Goal: Answer question/provide support: Share knowledge or assist other users

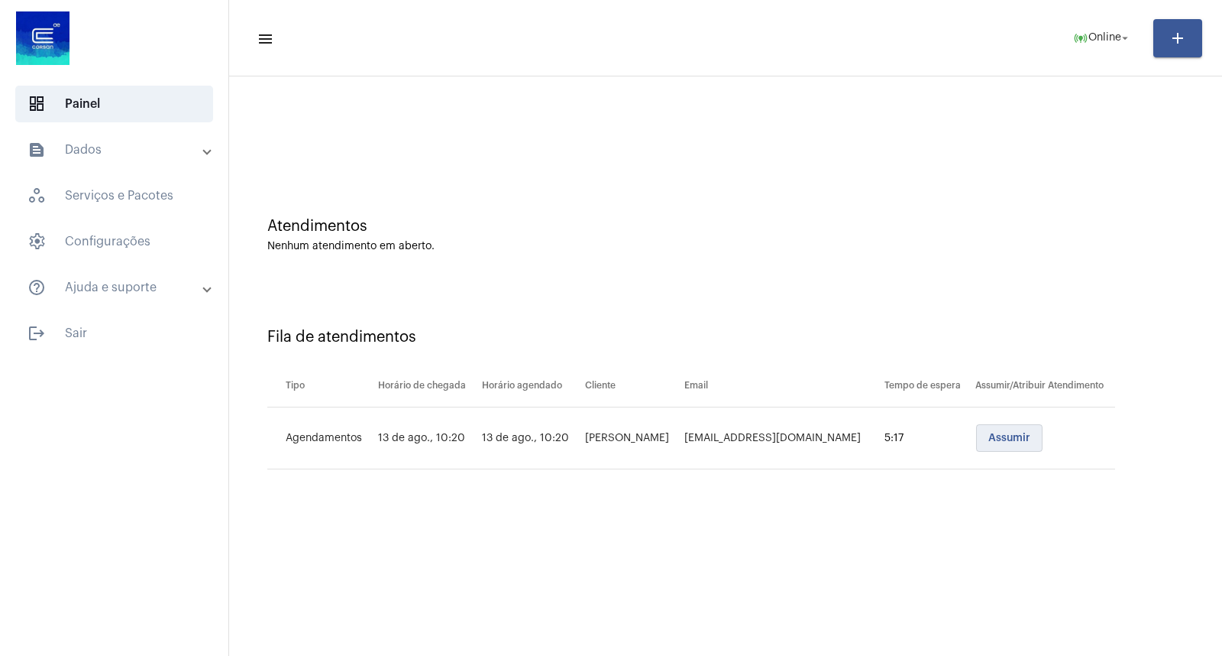
click at [998, 437] on span "Assumir" at bounding box center [1010, 437] width 42 height 11
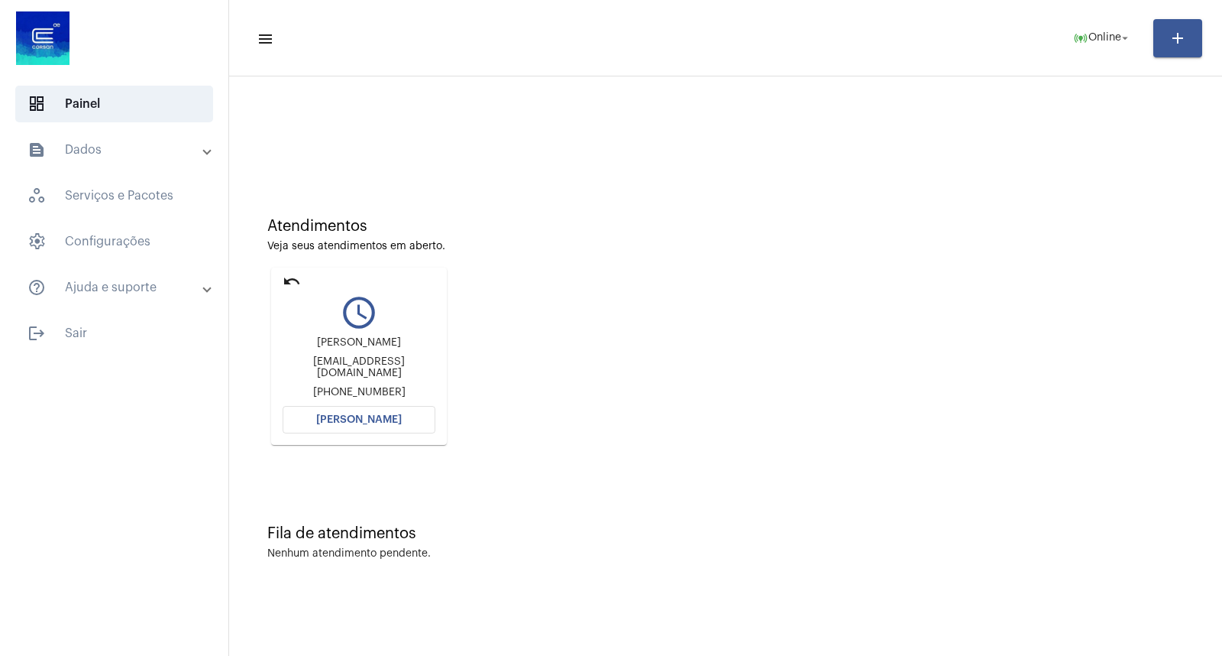
drag, startPoint x: 322, startPoint y: 437, endPoint x: 332, endPoint y: 430, distance: 11.5
click at [327, 434] on mat-card "undo query_builder [PERSON_NAME] [PERSON_NAME][EMAIL_ADDRESS][DOMAIN_NAME] [PHO…" at bounding box center [359, 355] width 176 height 177
click at [332, 430] on button "[PERSON_NAME]" at bounding box center [359, 420] width 153 height 28
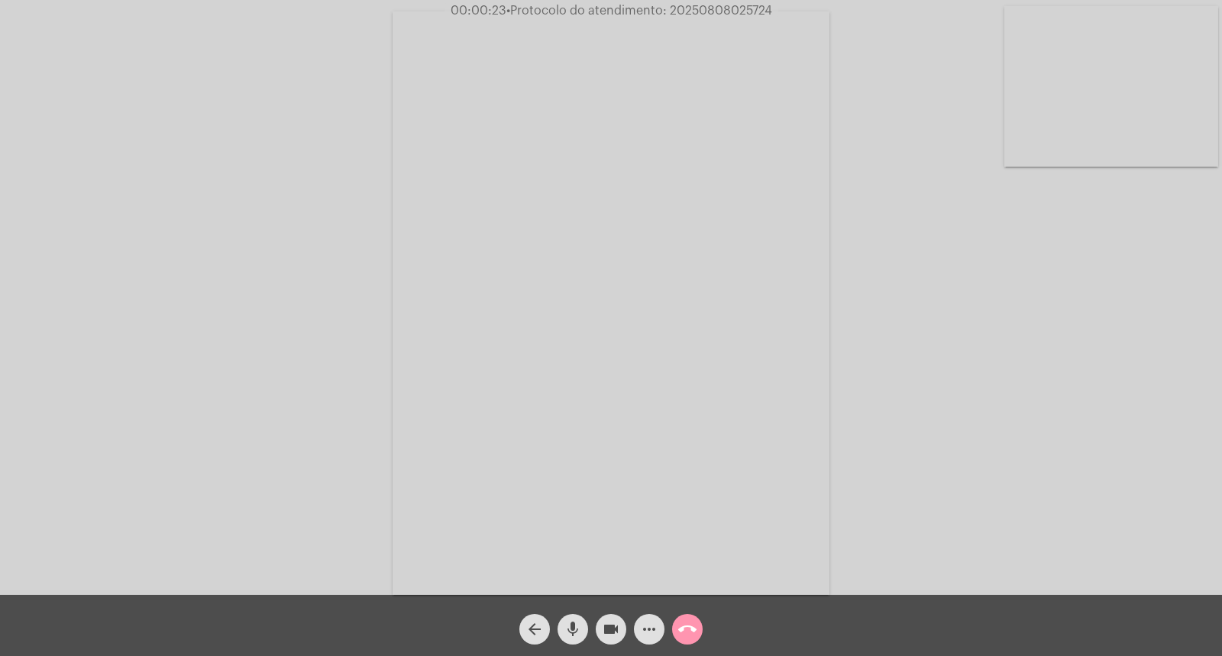
click at [232, 144] on div "Acessando Câmera e Microfone..." at bounding box center [611, 301] width 1219 height 594
click at [466, 653] on div "arrow_back mic videocam more_horiz call_end" at bounding box center [611, 624] width 1222 height 61
click at [579, 622] on mat-icon "mic" at bounding box center [573, 629] width 18 height 18
click at [579, 622] on mat-icon "mic_off" at bounding box center [573, 629] width 18 height 18
drag, startPoint x: 572, startPoint y: 556, endPoint x: 814, endPoint y: 510, distance: 247.4
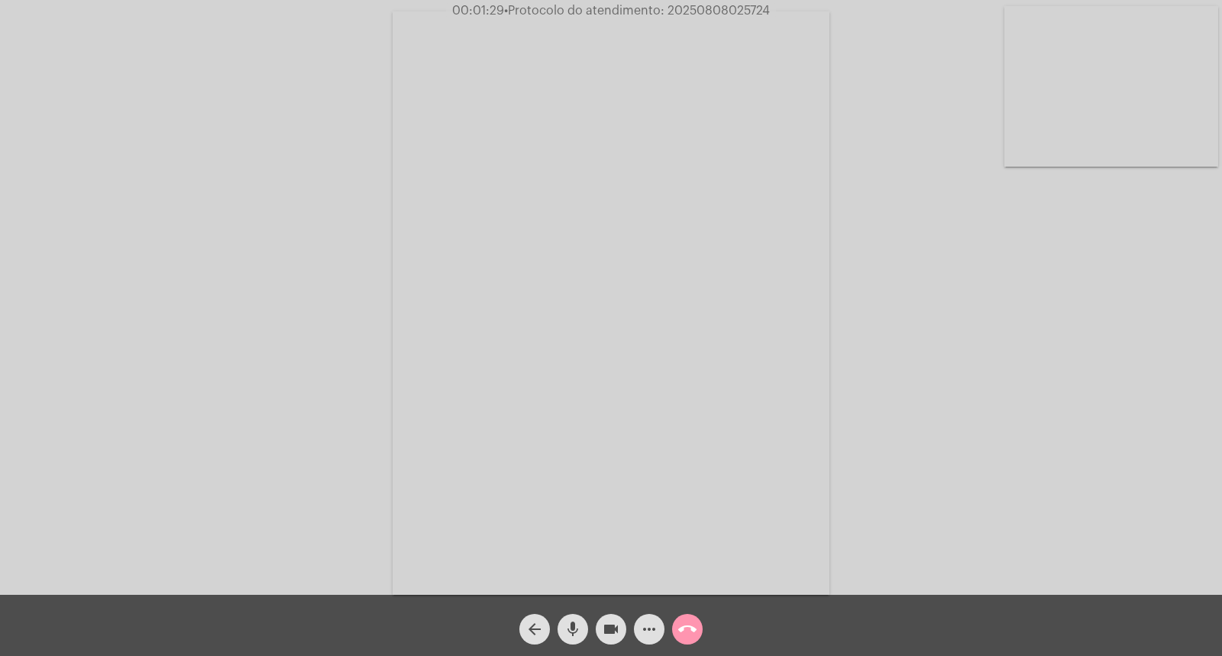
click at [814, 510] on video at bounding box center [611, 302] width 437 height 583
click at [405, 425] on video at bounding box center [284, 301] width 437 height 583
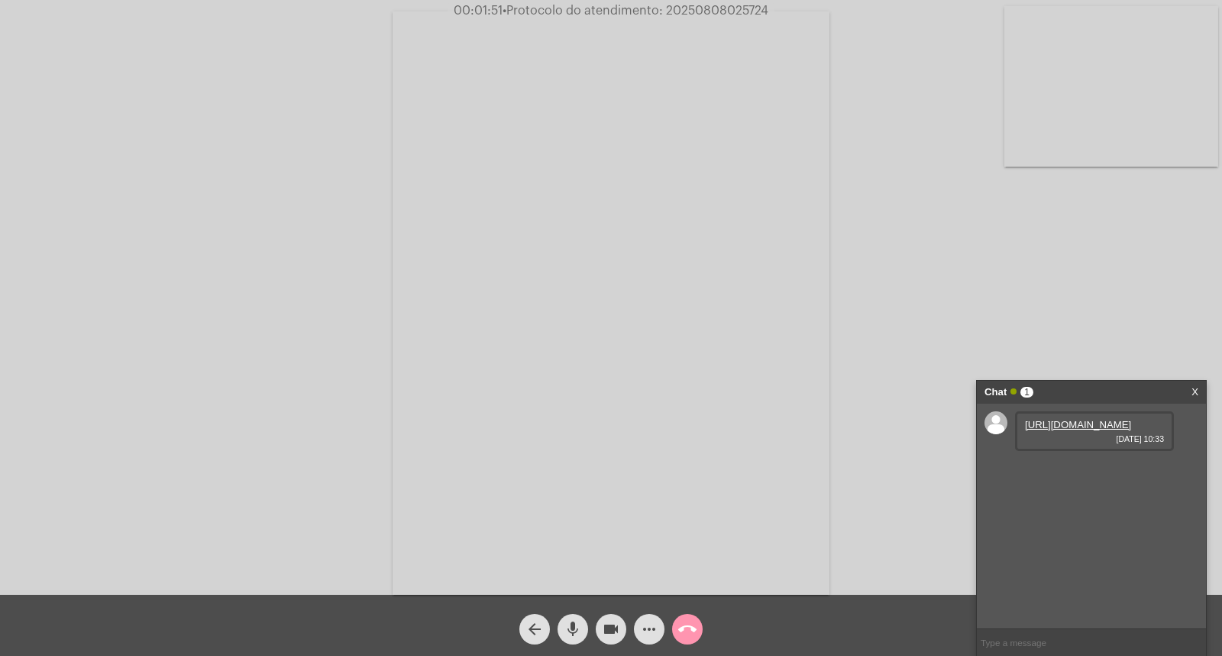
click at [1044, 429] on link "[URL][DOMAIN_NAME]" at bounding box center [1078, 424] width 106 height 11
click at [1106, 474] on link "[URL][DOMAIN_NAME]" at bounding box center [1078, 467] width 106 height 11
drag, startPoint x: 1081, startPoint y: 455, endPoint x: 640, endPoint y: 231, distance: 494.8
click at [1081, 430] on link "[URL][DOMAIN_NAME]" at bounding box center [1078, 424] width 106 height 11
click at [902, 348] on div "Acessando Câmera e Microfone..." at bounding box center [611, 301] width 1219 height 594
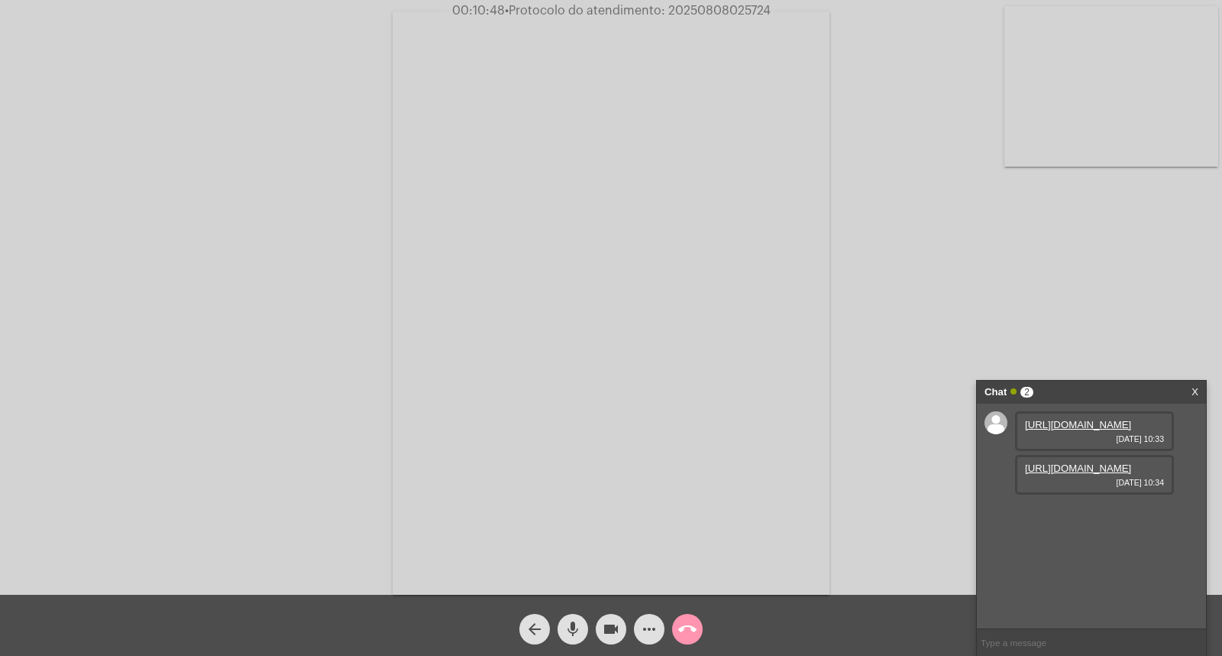
click at [753, 14] on span "• Protocolo do atendimento: 20250808025724" at bounding box center [638, 11] width 266 height 12
copy span "20250808025724"
click at [1201, 387] on div "Chat 2 X" at bounding box center [1091, 391] width 229 height 23
click at [1195, 391] on link "X" at bounding box center [1195, 391] width 7 height 23
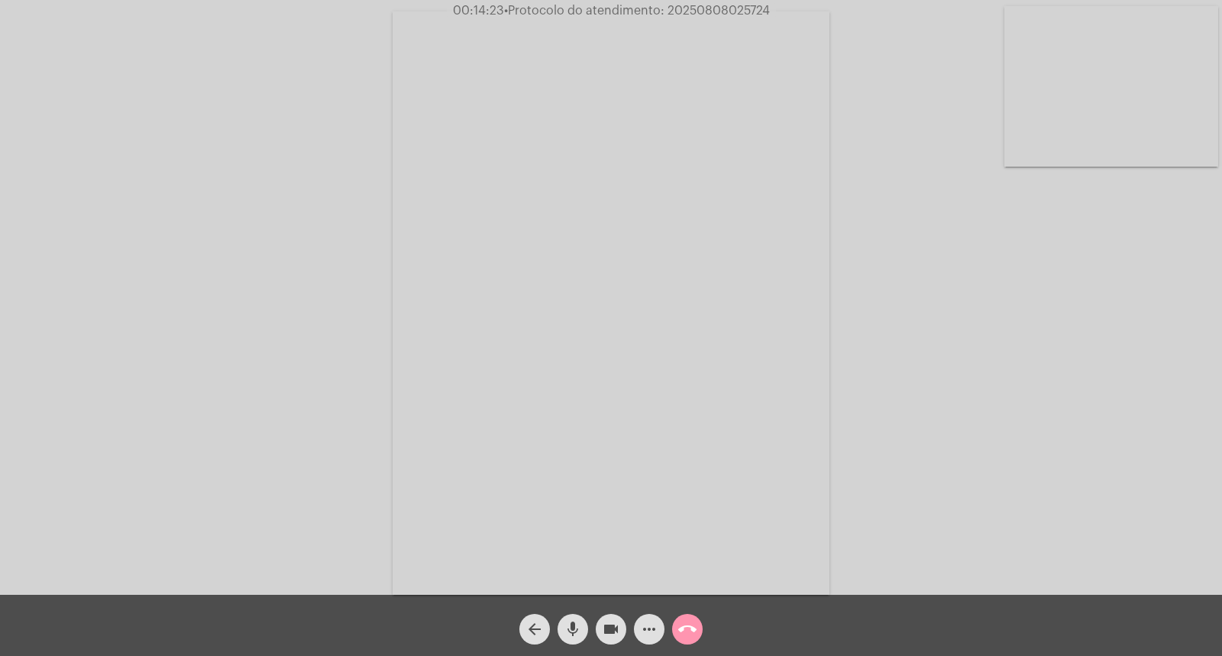
click at [704, 11] on span "• Protocolo do atendimento: 20250808025724" at bounding box center [637, 11] width 266 height 12
click at [695, 11] on span "• Protocolo do atendimento: 20250808025724" at bounding box center [637, 11] width 266 height 12
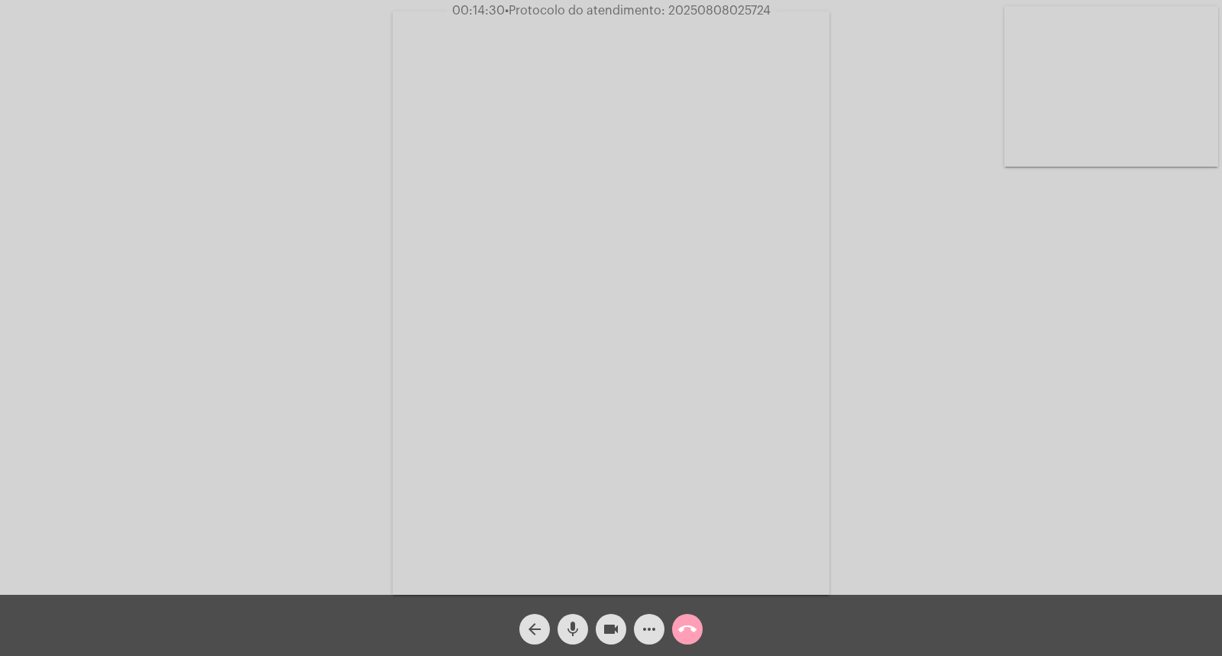
click at [681, 629] on mat-icon "call_end" at bounding box center [687, 629] width 18 height 18
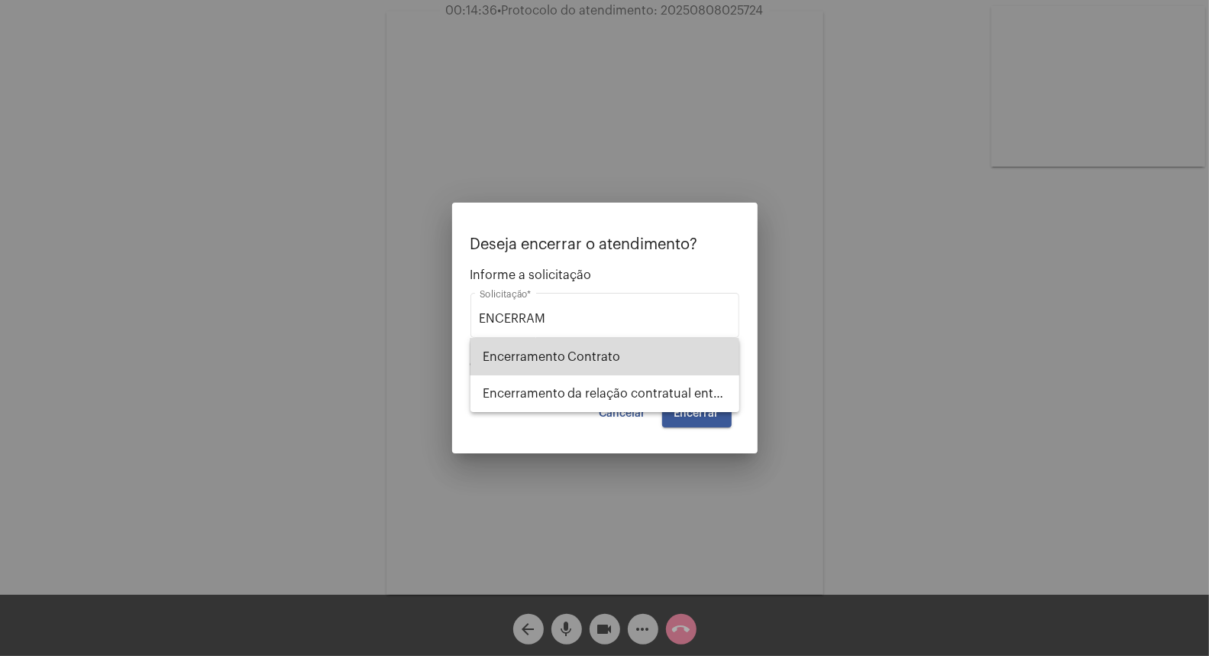
click at [604, 361] on span "Encerramento Contrato" at bounding box center [605, 356] width 244 height 37
type input "Encerramento Contrato"
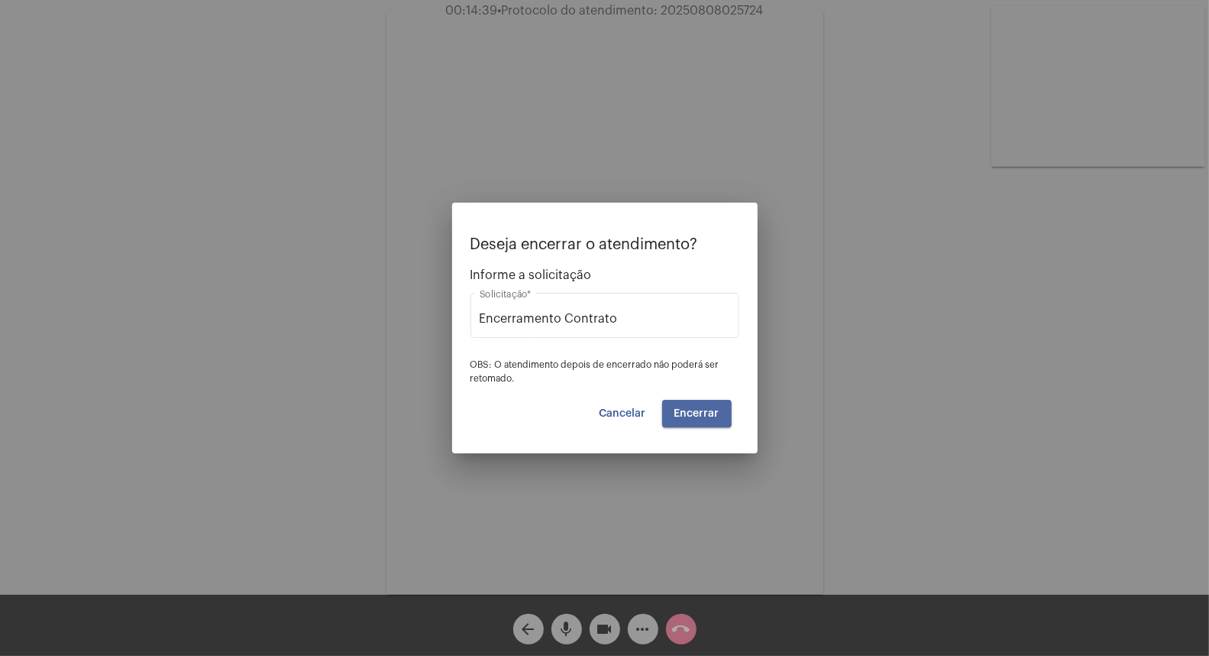
click at [688, 406] on button "Encerrar" at bounding box center [697, 414] width 70 height 28
click at [688, 406] on video at bounding box center [605, 302] width 437 height 583
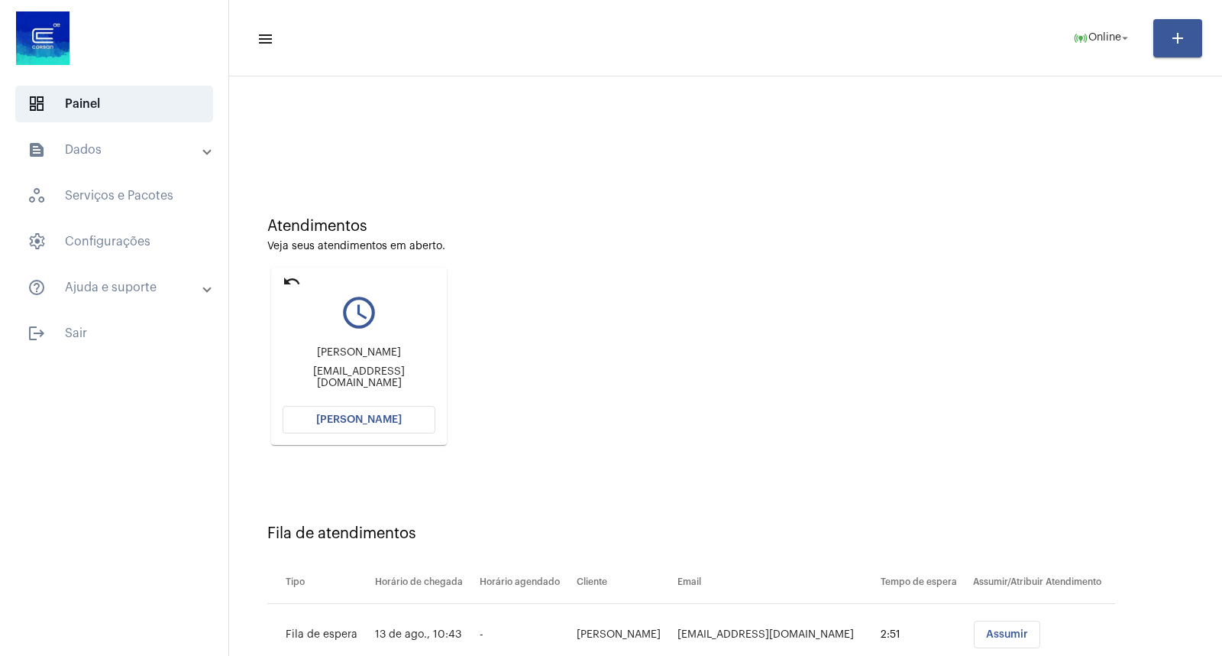
scroll to position [50, 0]
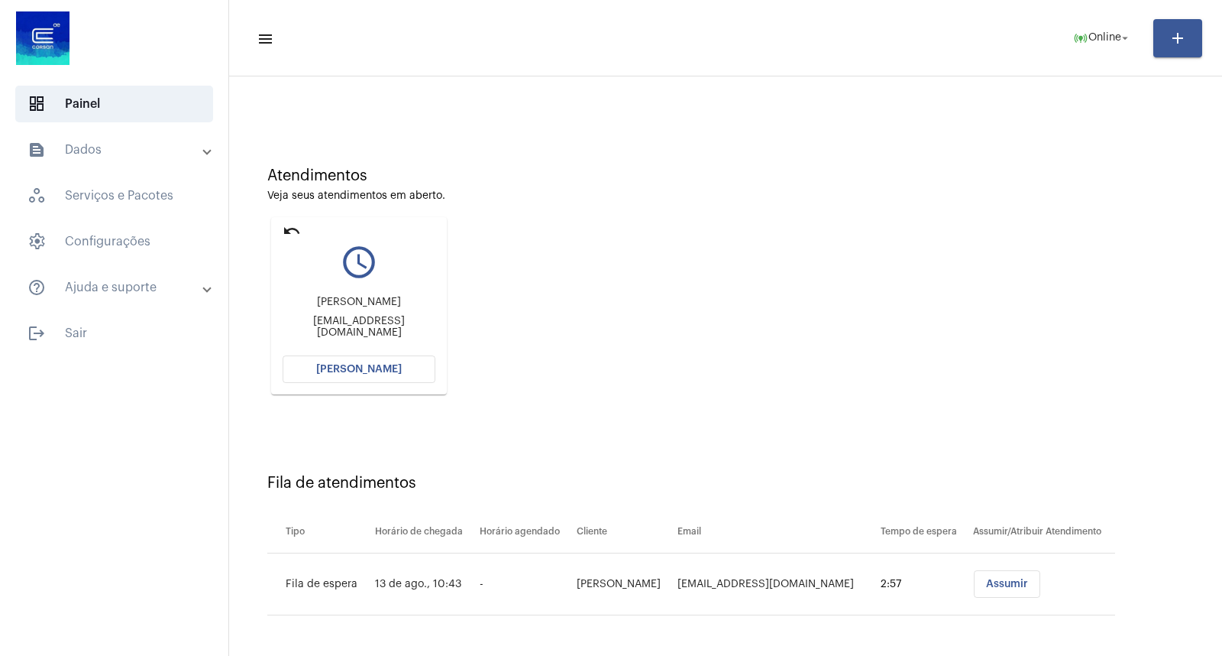
click at [974, 591] on button "Assumir" at bounding box center [1007, 584] width 66 height 28
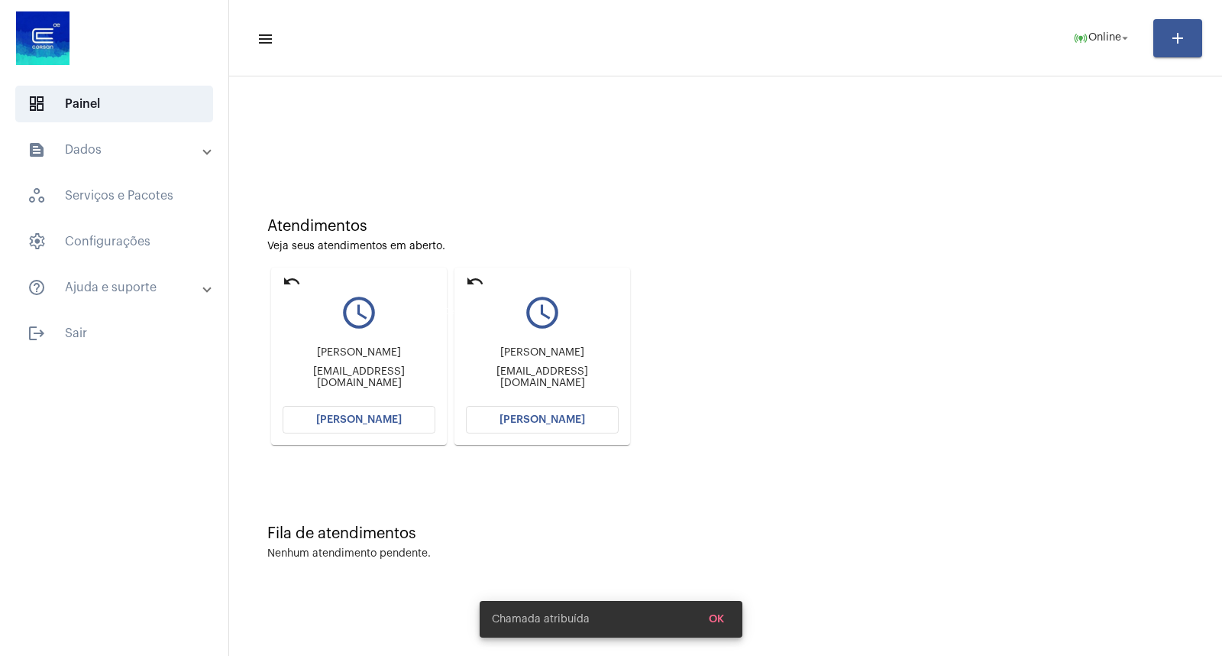
click at [472, 280] on mat-icon "undo" at bounding box center [475, 281] width 18 height 18
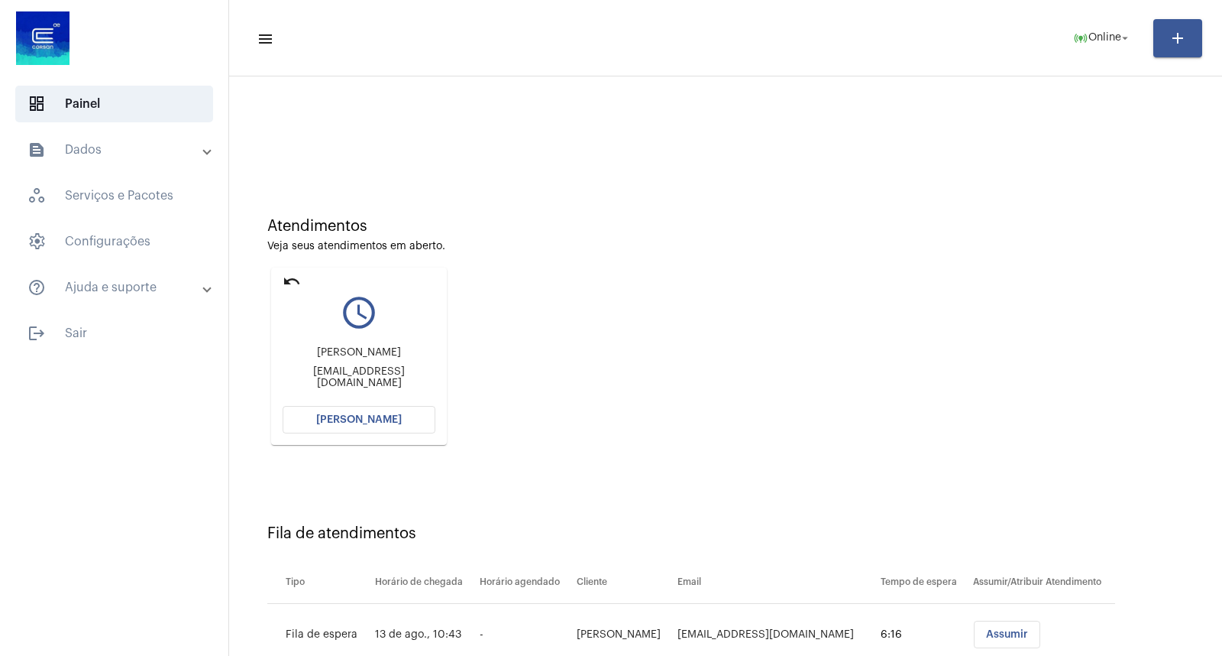
click at [1132, 304] on div "Atendimentos Veja seus atendimentos em aberto. undo query_builder [PERSON_NAME]…" at bounding box center [726, 325] width 978 height 307
click at [413, 420] on button "[PERSON_NAME]" at bounding box center [359, 420] width 153 height 28
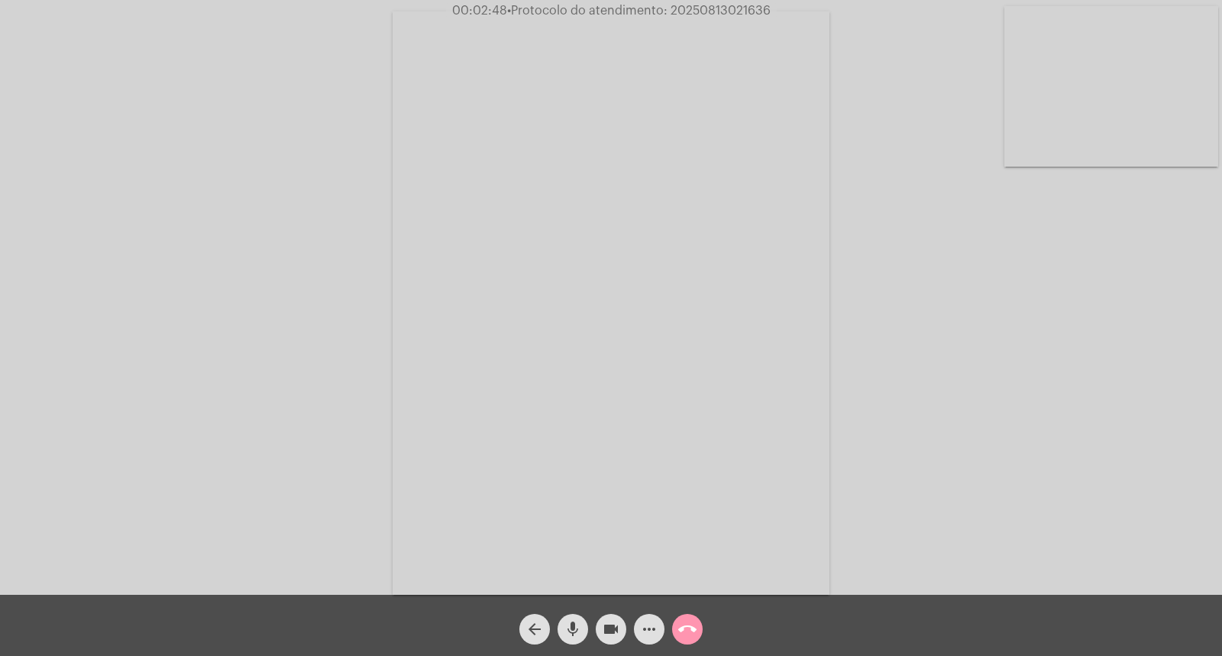
click at [1112, 431] on div "Acessando Câmera e Microfone..." at bounding box center [611, 301] width 1219 height 594
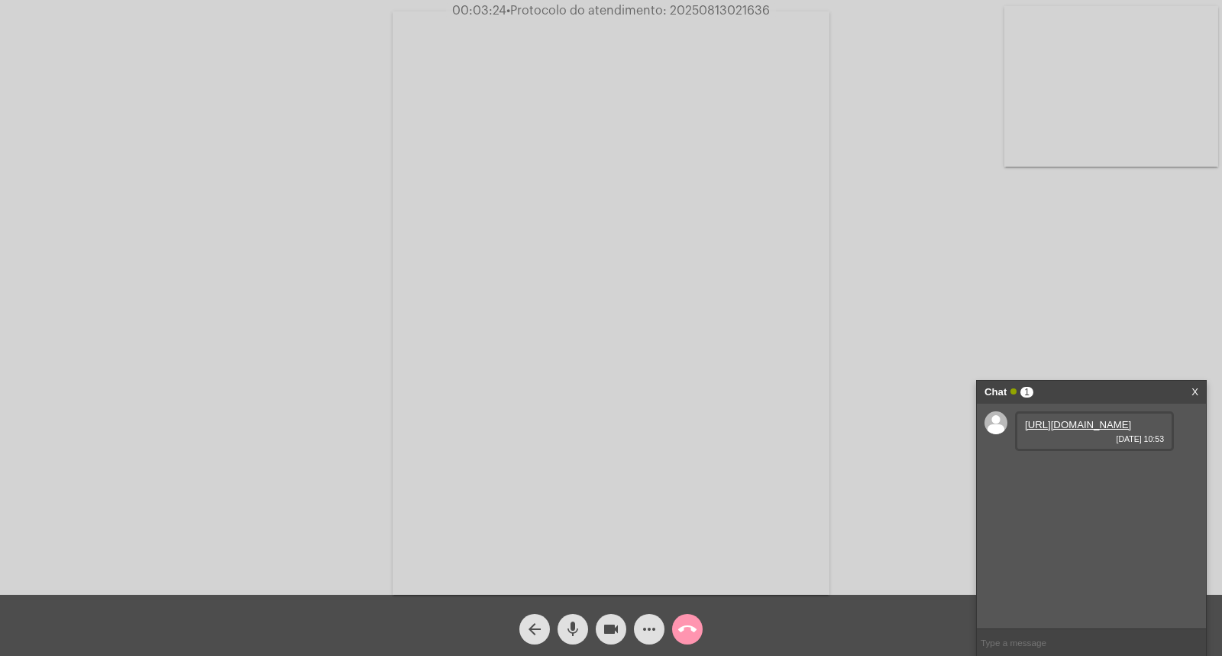
click at [1117, 420] on div "[URL][DOMAIN_NAME] [DATE] 10:53" at bounding box center [1094, 431] width 159 height 40
click at [1111, 430] on link "[URL][DOMAIN_NAME]" at bounding box center [1078, 424] width 106 height 11
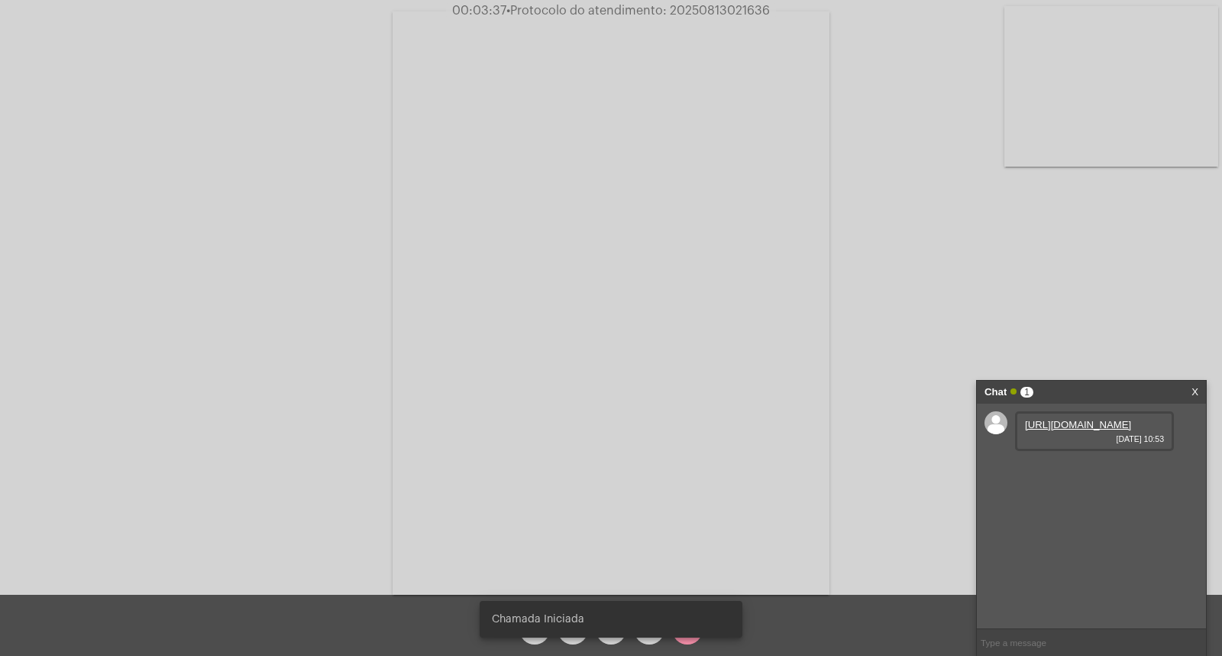
click at [970, 268] on div "Acessando Câmera e Microfone..." at bounding box center [611, 301] width 1219 height 594
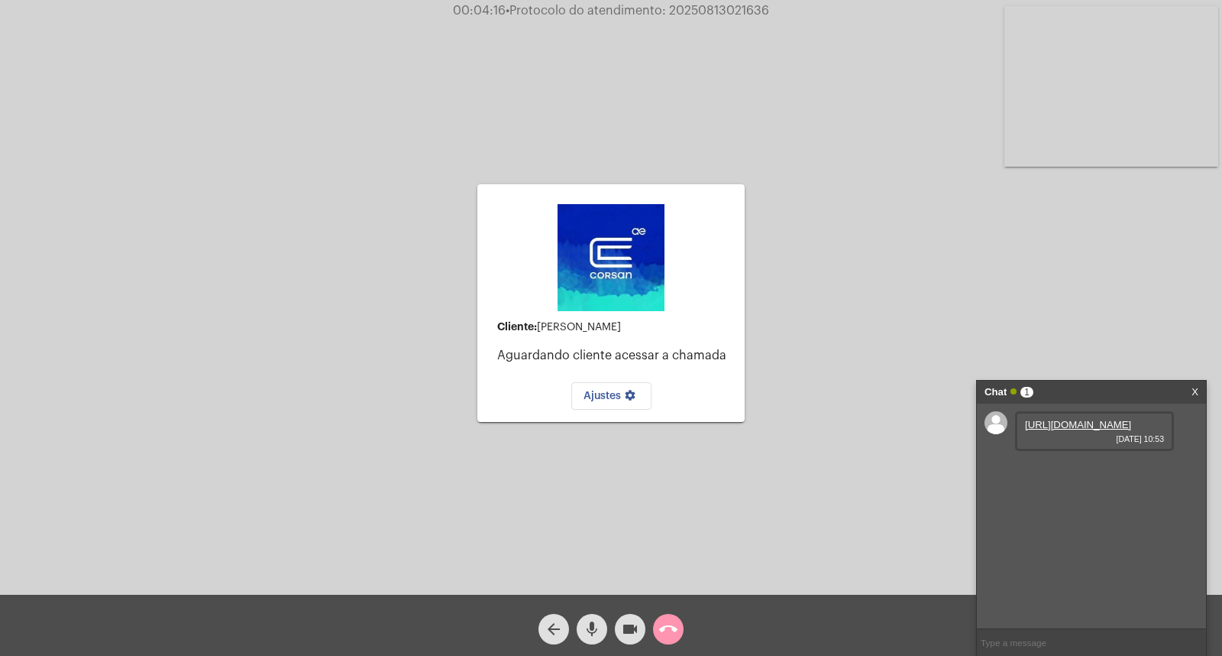
drag, startPoint x: 1003, startPoint y: 291, endPoint x: 669, endPoint y: 300, distance: 334.8
click at [1002, 291] on div "Cliente: [PERSON_NAME] Aguardando cliente acessar a chamada Ajustes settings Ac…" at bounding box center [611, 301] width 1219 height 594
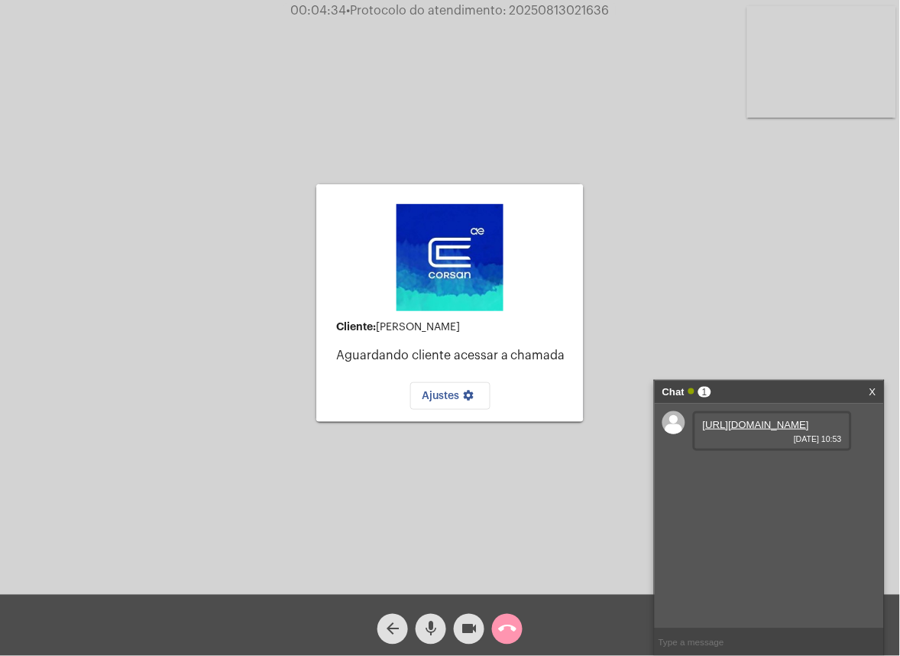
click at [873, 390] on link "X" at bounding box center [872, 391] width 7 height 23
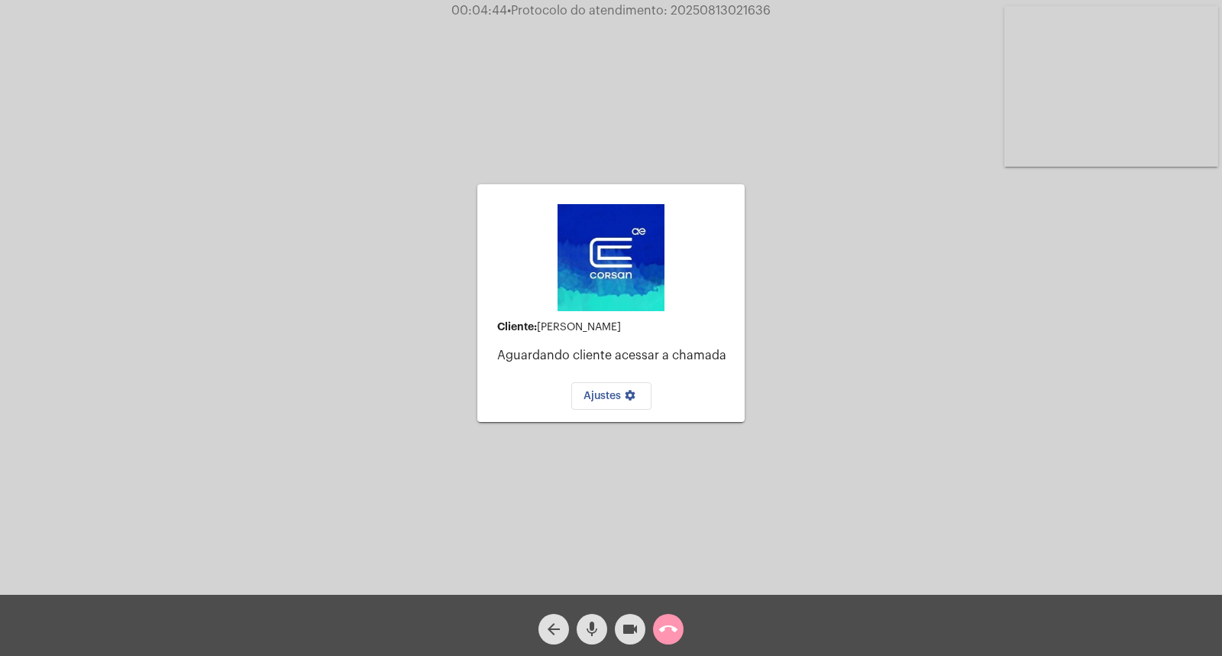
click at [670, 630] on mat-icon "call_end" at bounding box center [668, 629] width 18 height 18
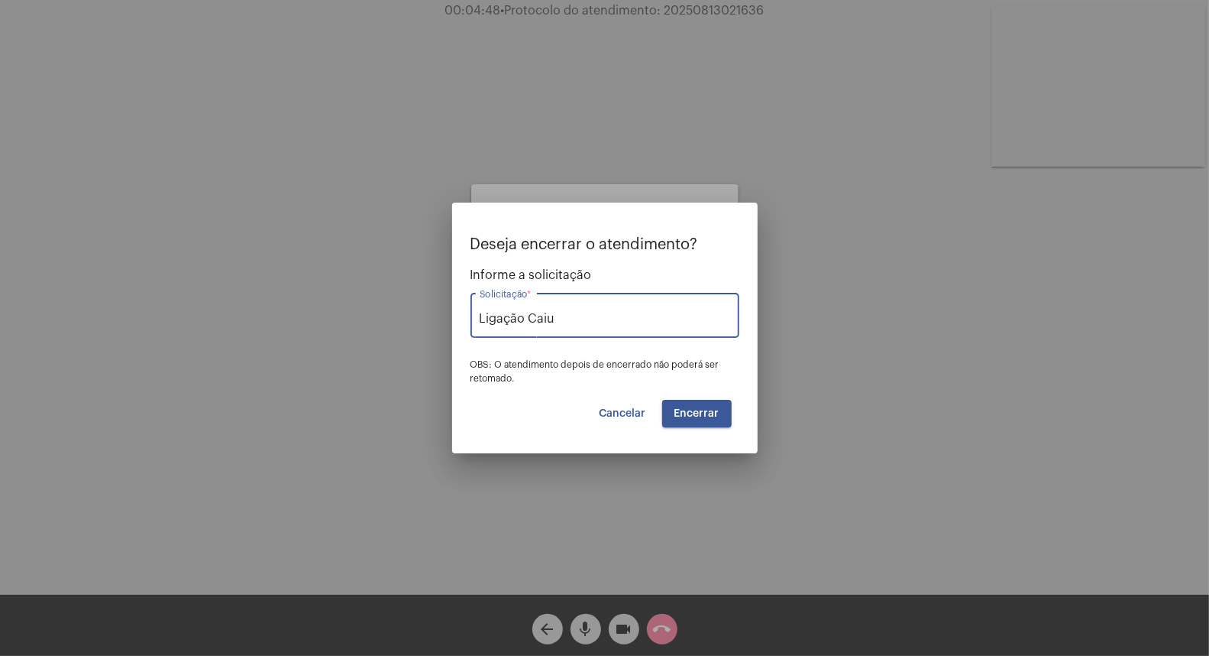
type input "Ligação Caiu"
click at [711, 402] on button "Encerrar" at bounding box center [697, 414] width 70 height 28
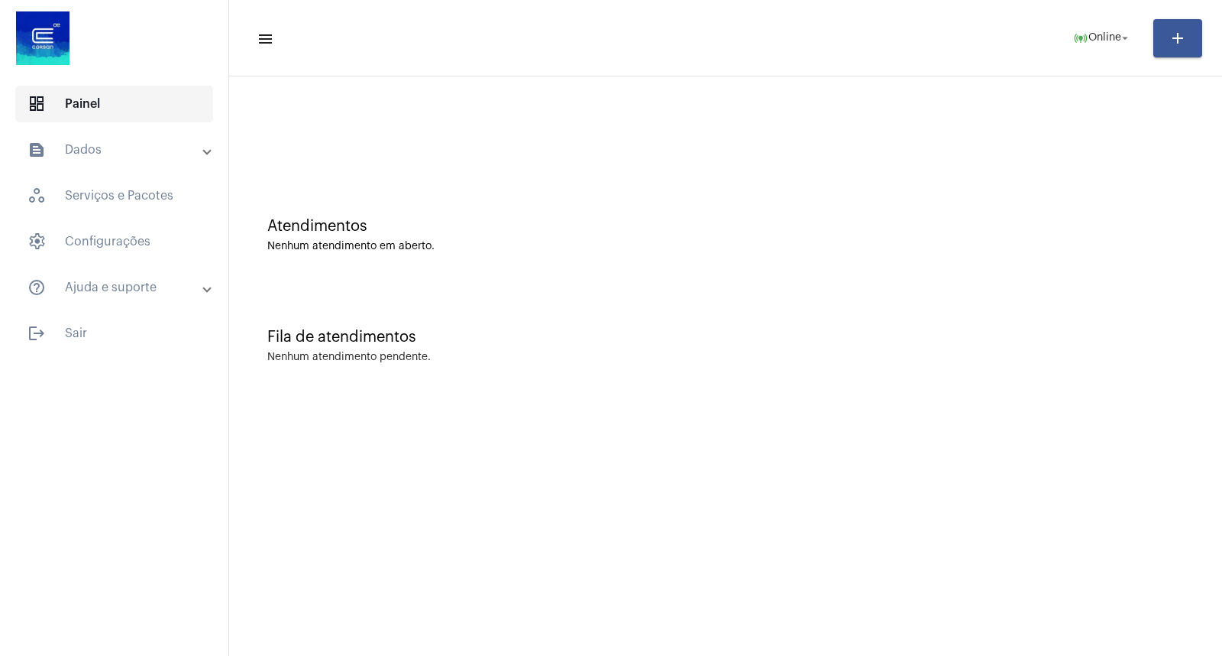
click at [136, 110] on span "dashboard Painel" at bounding box center [114, 104] width 198 height 37
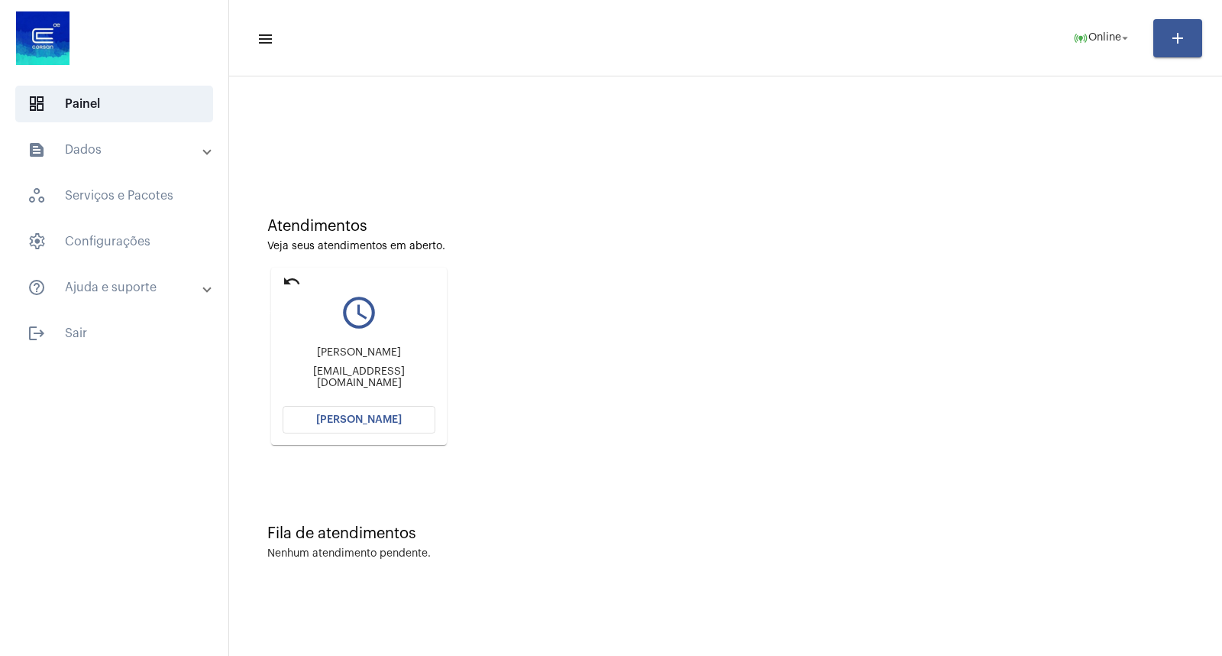
drag, startPoint x: 291, startPoint y: 281, endPoint x: 248, endPoint y: 185, distance: 105.4
click at [280, 257] on div "Atendimentos Veja seus atendimentos em aberto. undo query_builder [PERSON_NAME]…" at bounding box center [726, 325] width 978 height 307
click at [293, 277] on mat-icon "undo" at bounding box center [292, 281] width 18 height 18
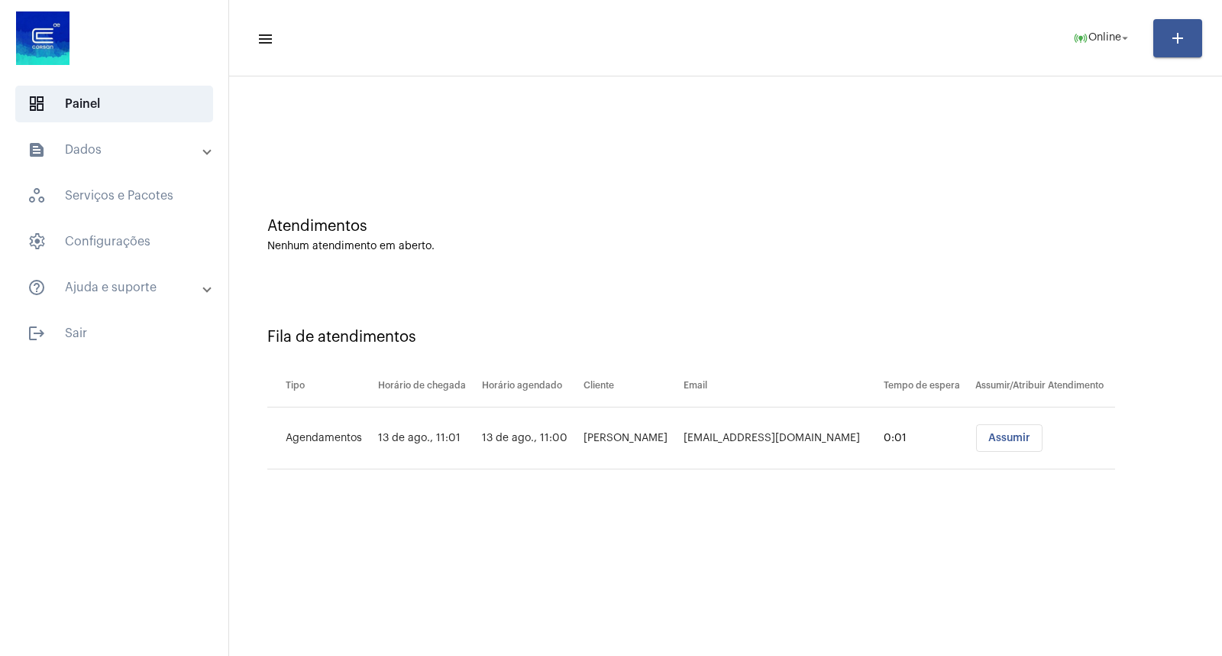
click at [1041, 532] on mat-sidenav-content "menu online_prediction Online arrow_drop_down add Atendimentos Nenhum atendimen…" at bounding box center [725, 328] width 993 height 656
click at [943, 315] on div "Fila de atendimentos Tipo Horário de chegada Horário agendado Cliente Email Tem…" at bounding box center [726, 393] width 978 height 220
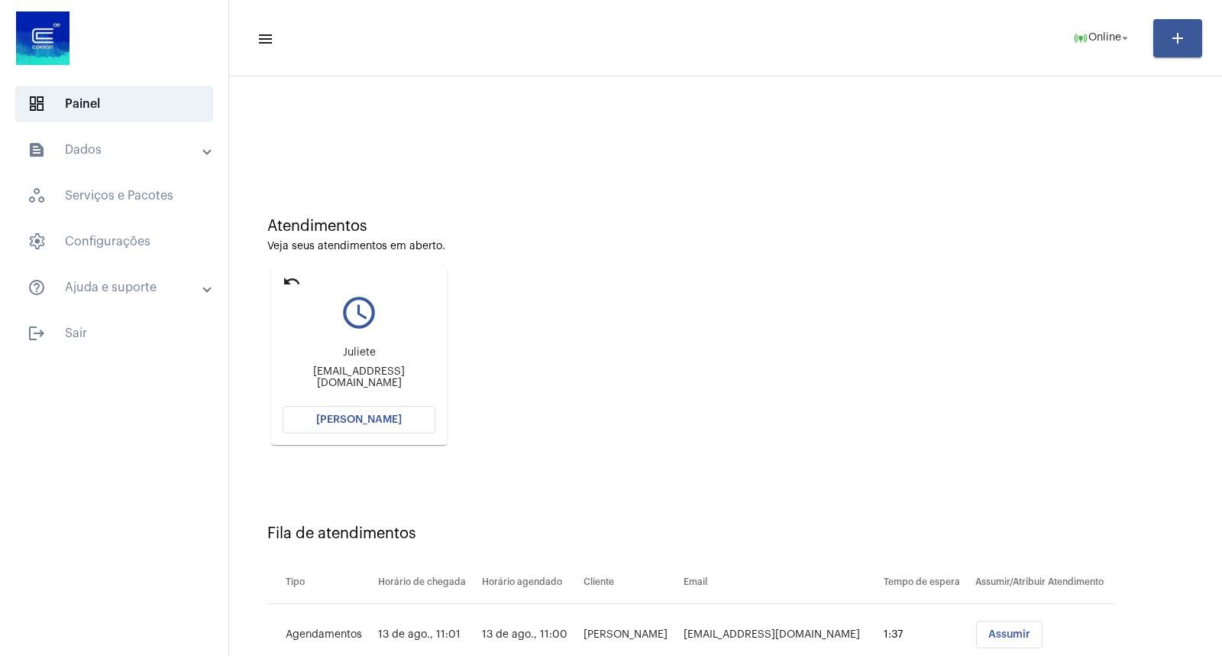
click at [377, 399] on div "Juliete [EMAIL_ADDRESS][DOMAIN_NAME]" at bounding box center [359, 367] width 153 height 69
click at [388, 406] on button "[PERSON_NAME]" at bounding box center [359, 420] width 153 height 28
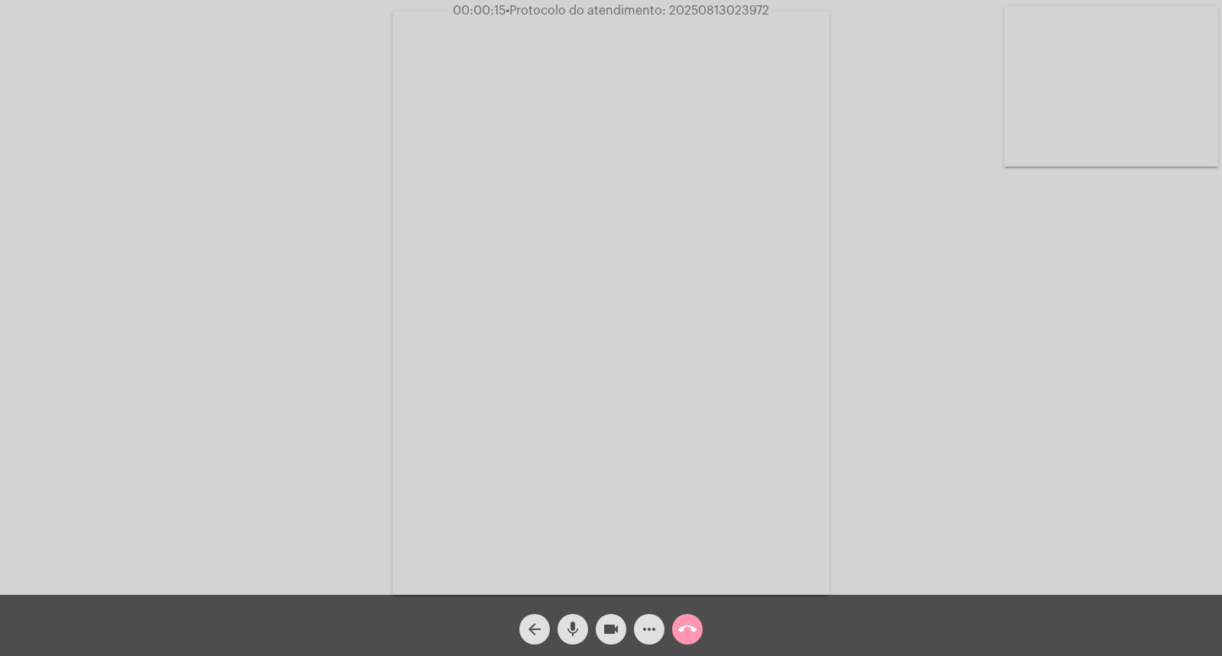
click at [987, 503] on div "Acessando Câmera e Microfone..." at bounding box center [611, 301] width 1219 height 594
click at [573, 620] on mat-icon "mic" at bounding box center [573, 629] width 18 height 18
click at [606, 631] on mat-icon "videocam" at bounding box center [611, 629] width 18 height 18
click at [621, 623] on button "videocam_off" at bounding box center [611, 629] width 31 height 31
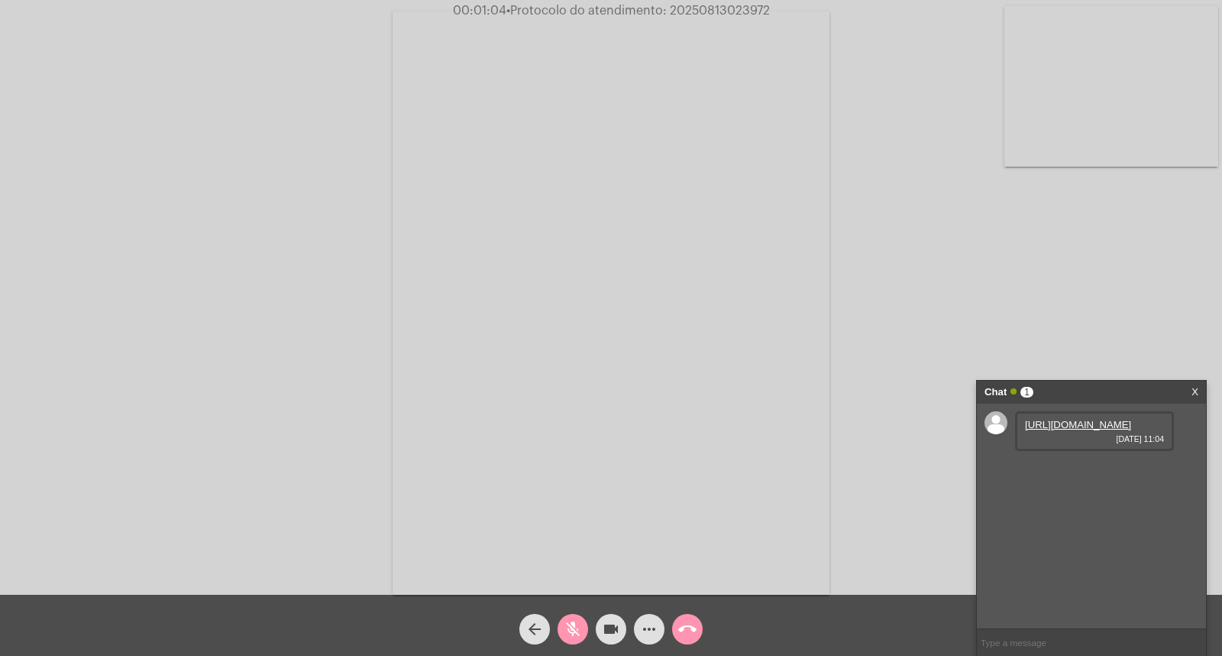
click at [1078, 428] on link "[URL][DOMAIN_NAME]" at bounding box center [1078, 424] width 106 height 11
click at [573, 630] on mat-icon "mic_off" at bounding box center [573, 629] width 18 height 18
click at [1070, 474] on link "[URL][DOMAIN_NAME]" at bounding box center [1078, 467] width 106 height 11
click at [990, 325] on div "Acessando Câmera e Microfone..." at bounding box center [611, 301] width 1219 height 594
click at [1077, 517] on link "[URL][DOMAIN_NAME]" at bounding box center [1078, 511] width 106 height 11
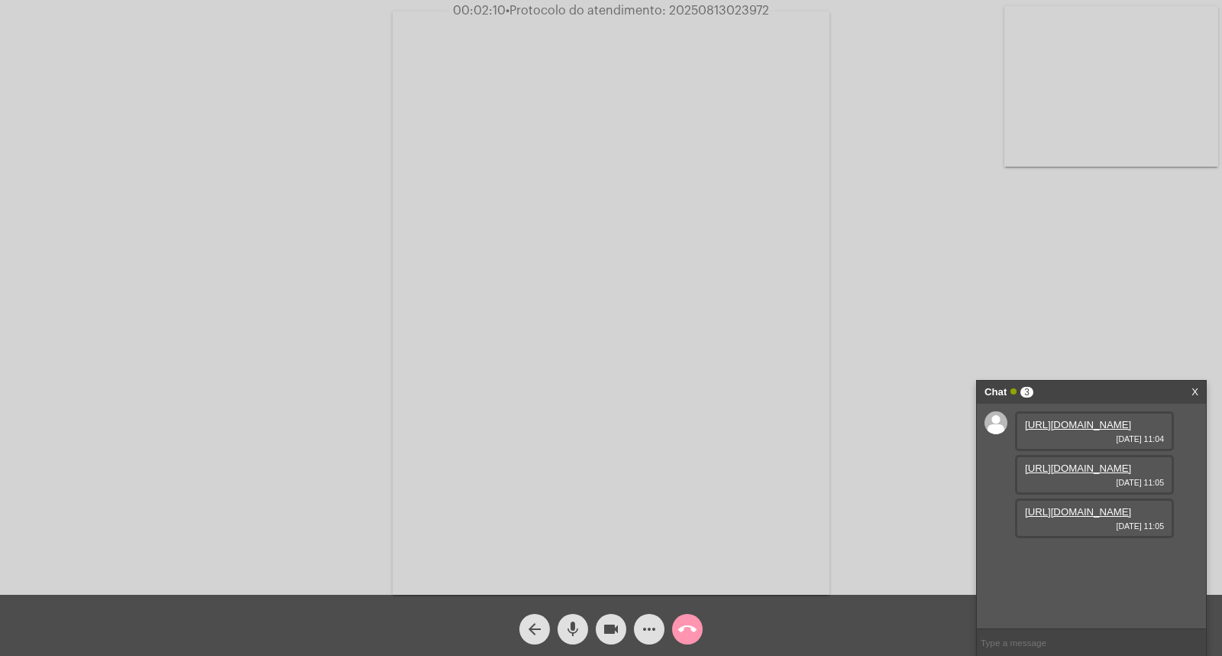
scroll to position [14, 0]
click at [1019, 293] on div "Acessando Câmera e Microfone..." at bounding box center [611, 301] width 1219 height 594
click at [950, 432] on div "Acessando Câmera e Microfone..." at bounding box center [611, 301] width 1219 height 594
click at [1100, 561] on link "[URL][DOMAIN_NAME]" at bounding box center [1078, 554] width 106 height 11
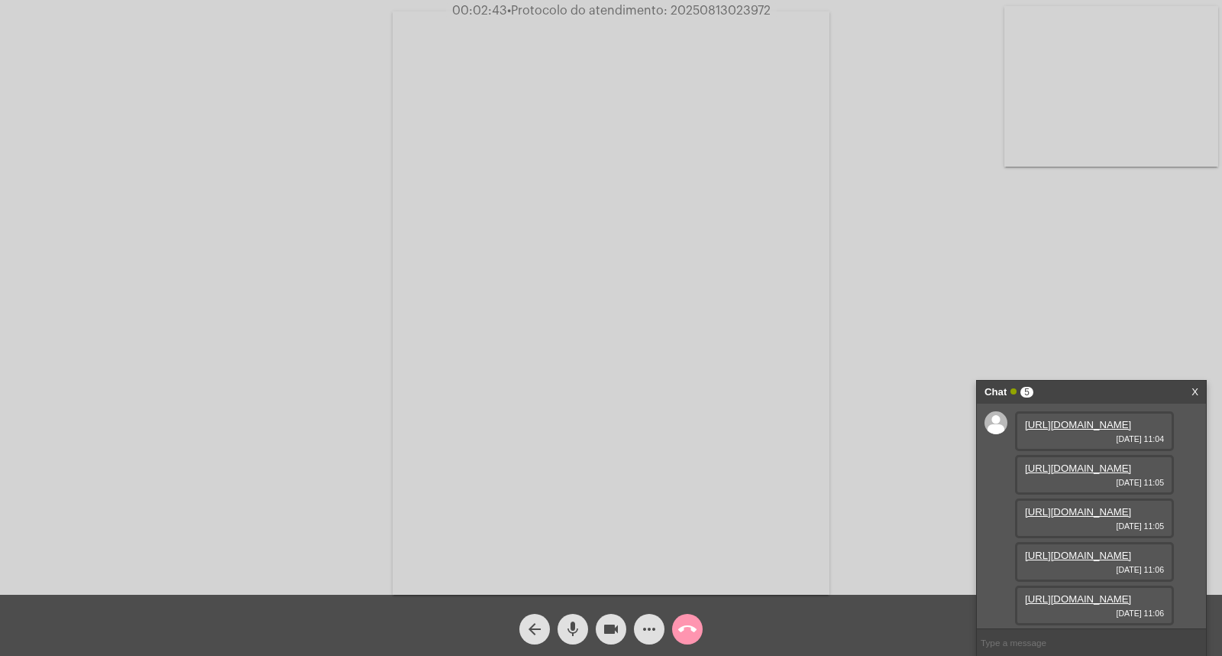
scroll to position [171, 0]
click at [1081, 593] on link "[URL][DOMAIN_NAME]" at bounding box center [1078, 598] width 106 height 11
click at [611, 623] on mat-icon "videocam" at bounding box center [611, 629] width 18 height 18
click at [612, 622] on mat-icon "videocam_off" at bounding box center [611, 629] width 18 height 18
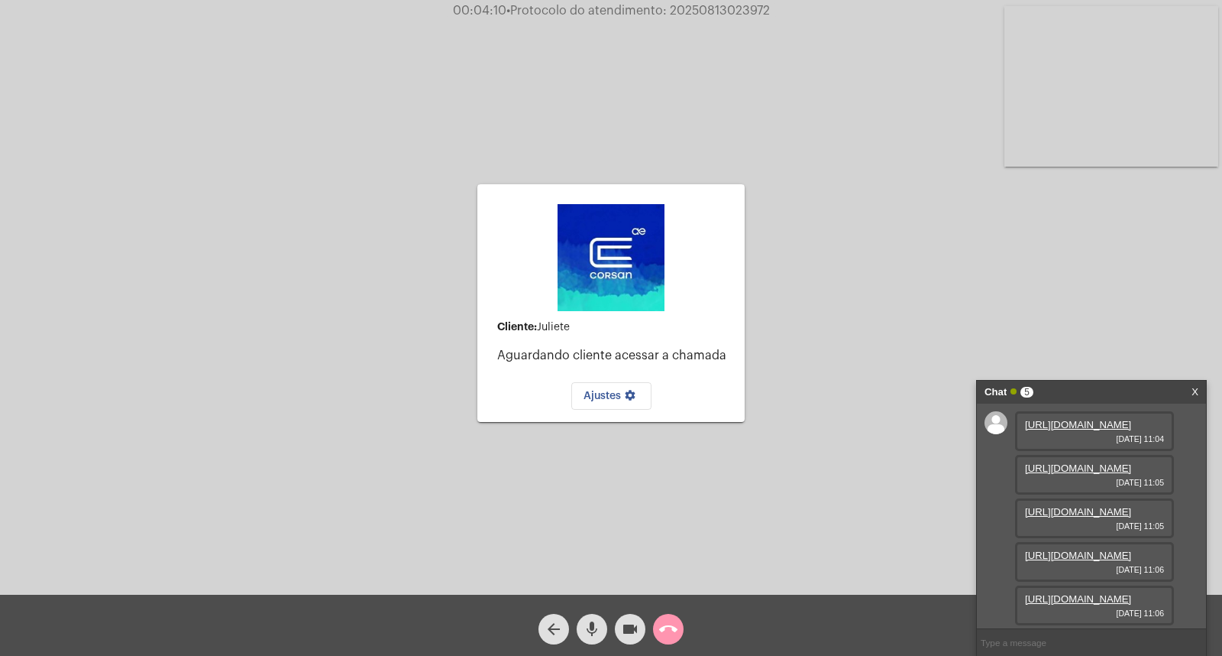
click at [1202, 386] on div "Chat 5 X" at bounding box center [1091, 391] width 229 height 23
click at [662, 614] on span "call_end" at bounding box center [668, 629] width 18 height 31
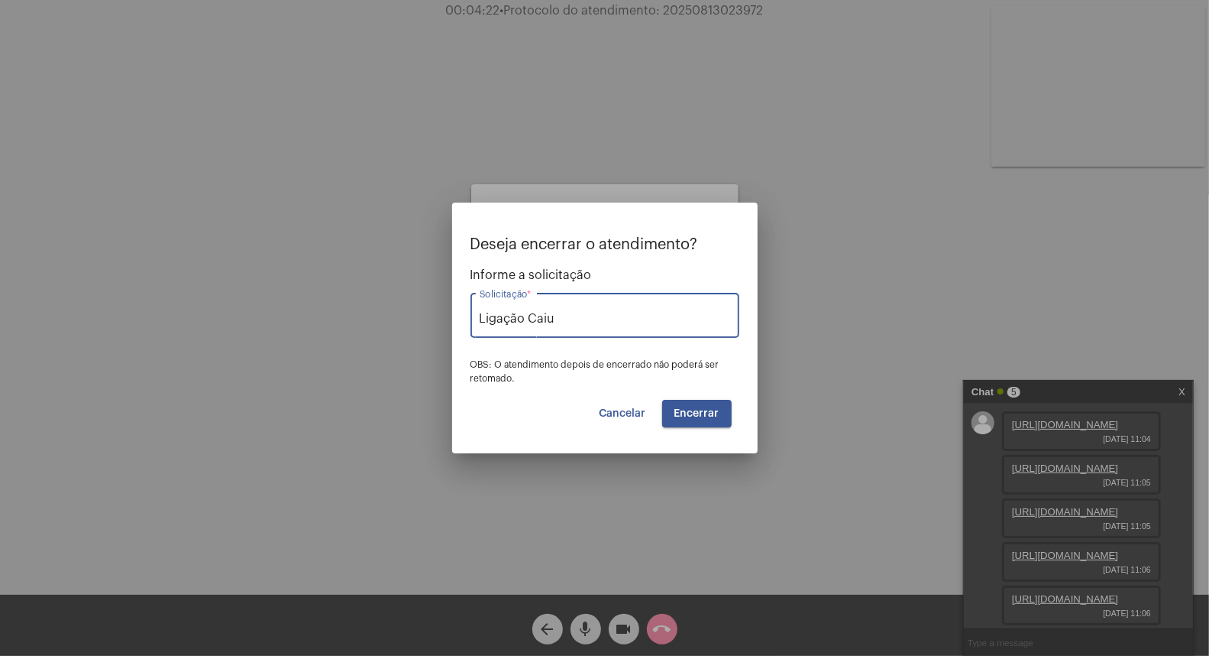
type input "Ligação Caiu"
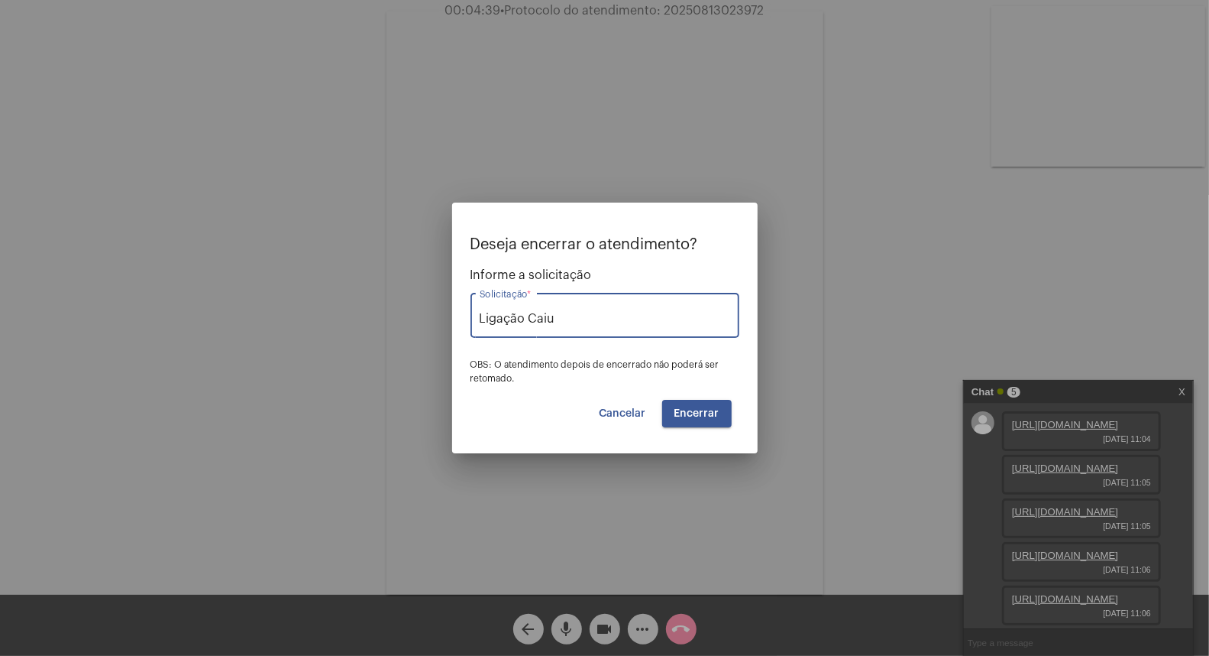
click at [695, 411] on span "Encerrar" at bounding box center [697, 413] width 45 height 11
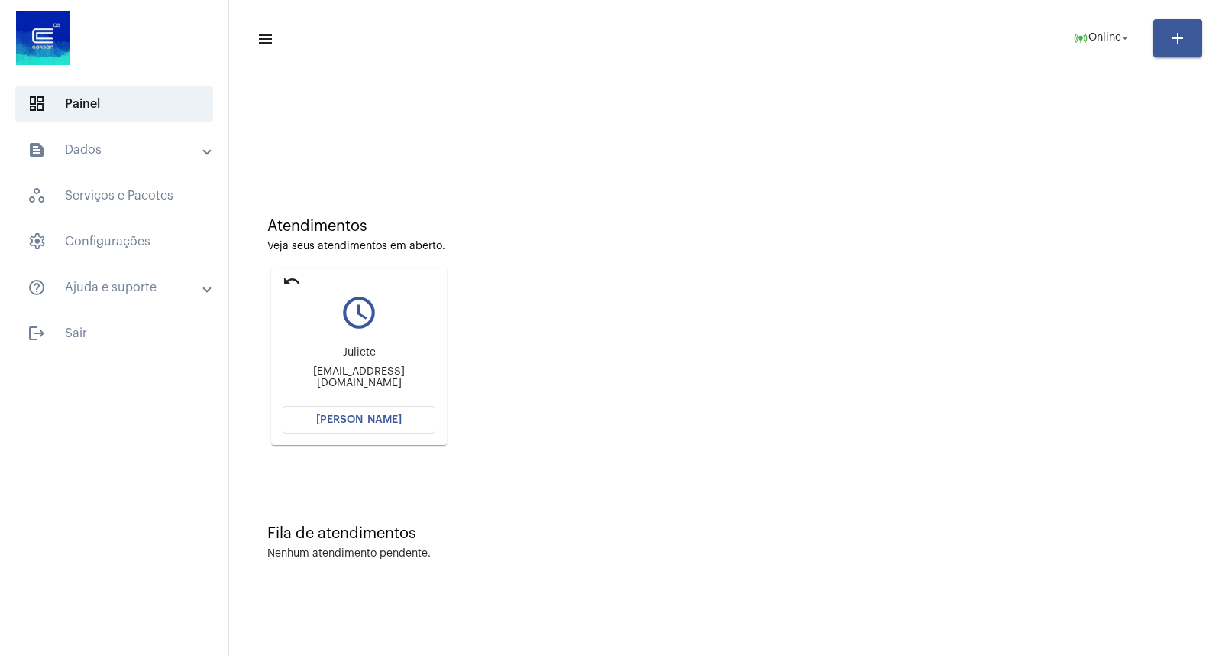
click at [295, 287] on mat-icon "undo" at bounding box center [292, 281] width 18 height 18
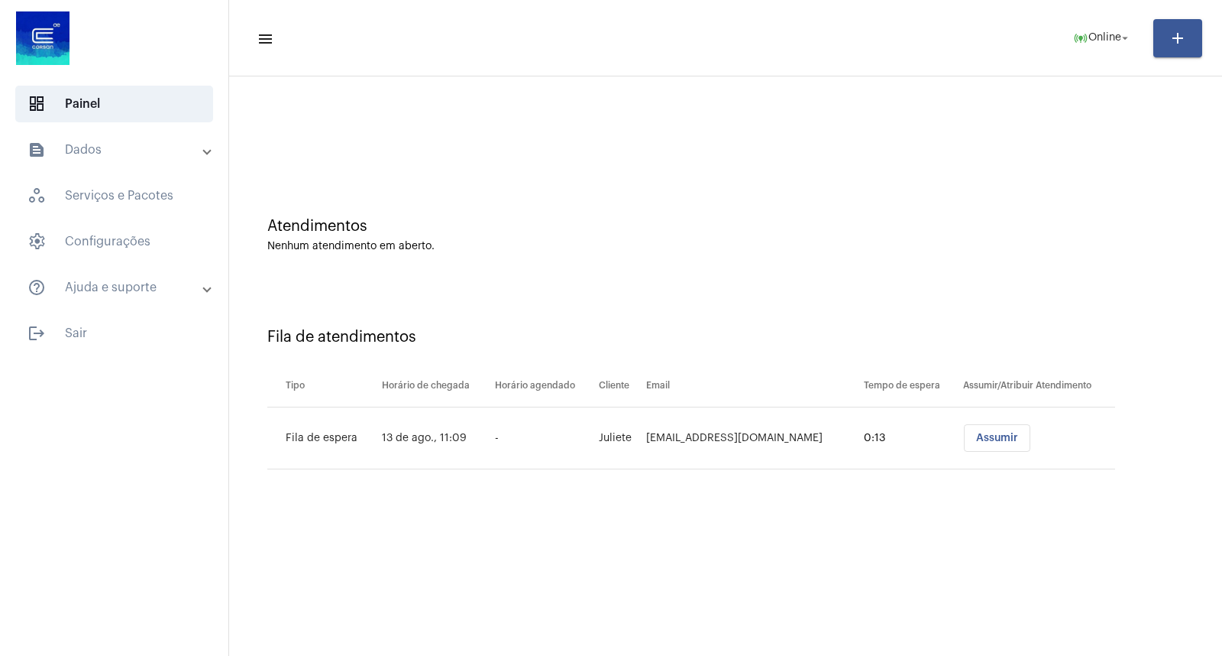
click at [956, 180] on div "Atendimentos Nenhum atendimento em aberto." at bounding box center [726, 227] width 978 height 111
click at [1091, 51] on button "online_prediction Online arrow_drop_down" at bounding box center [1102, 38] width 77 height 31
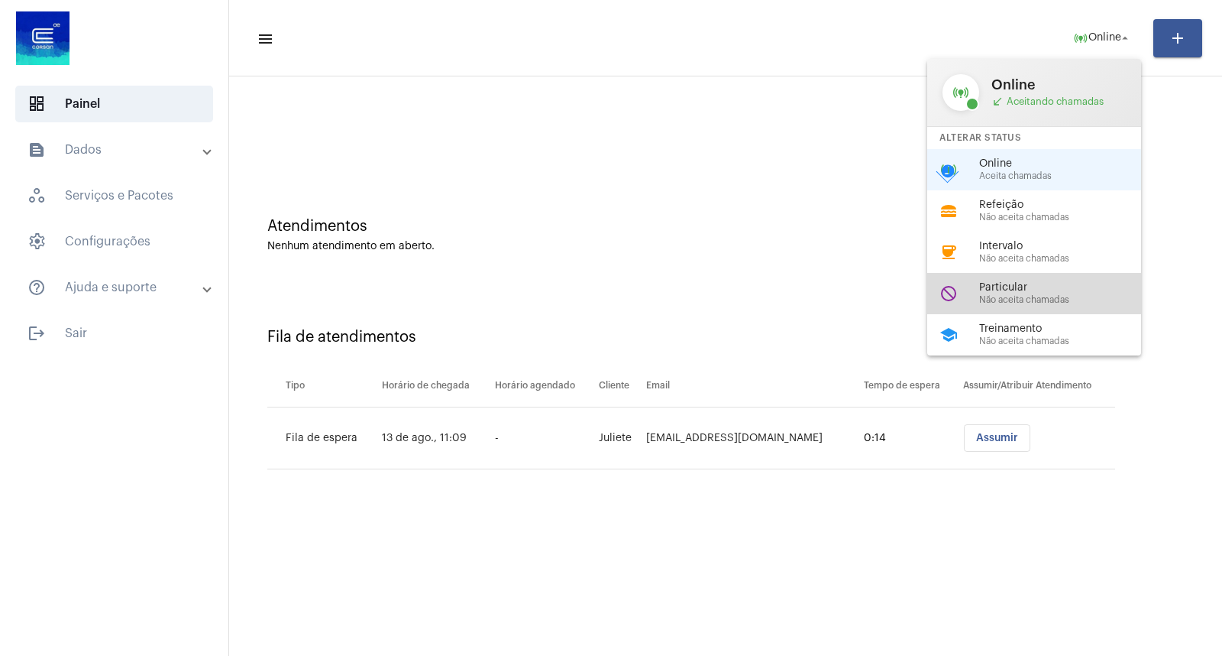
click at [968, 294] on div "do_not_disturb Particular Não aceita chamadas" at bounding box center [1047, 293] width 238 height 41
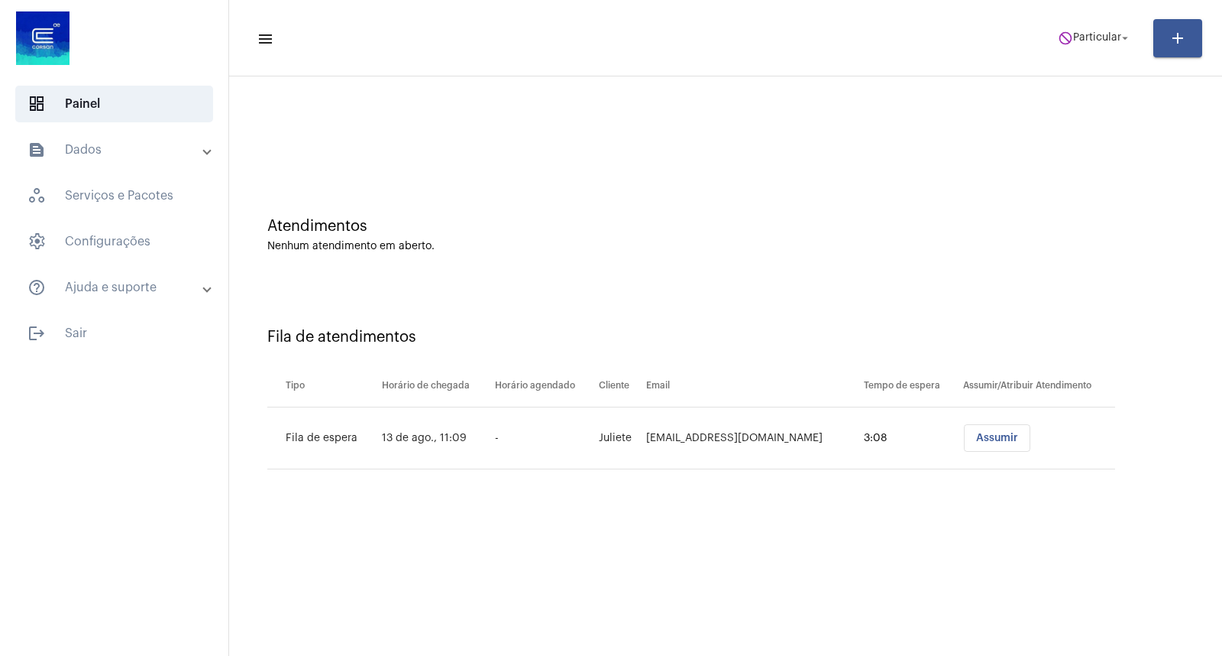
click at [928, 266] on div "Atendimentos Nenhum atendimento em aberto." at bounding box center [726, 227] width 978 height 111
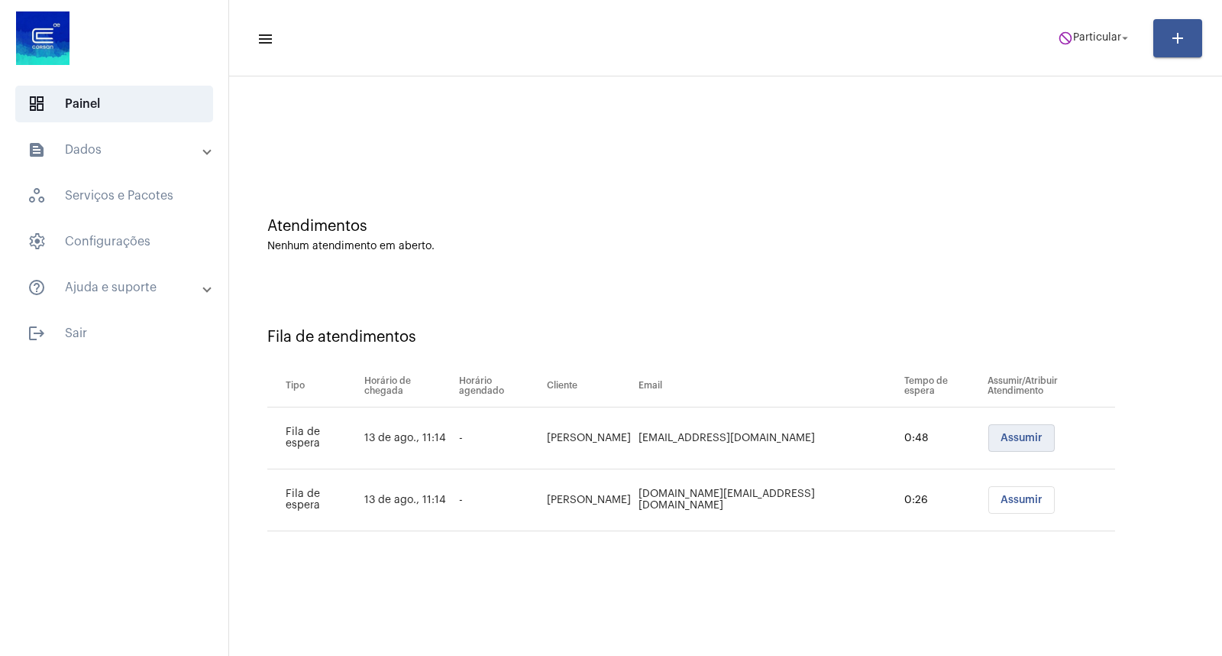
click at [1013, 439] on span "Assumir" at bounding box center [1022, 437] width 42 height 11
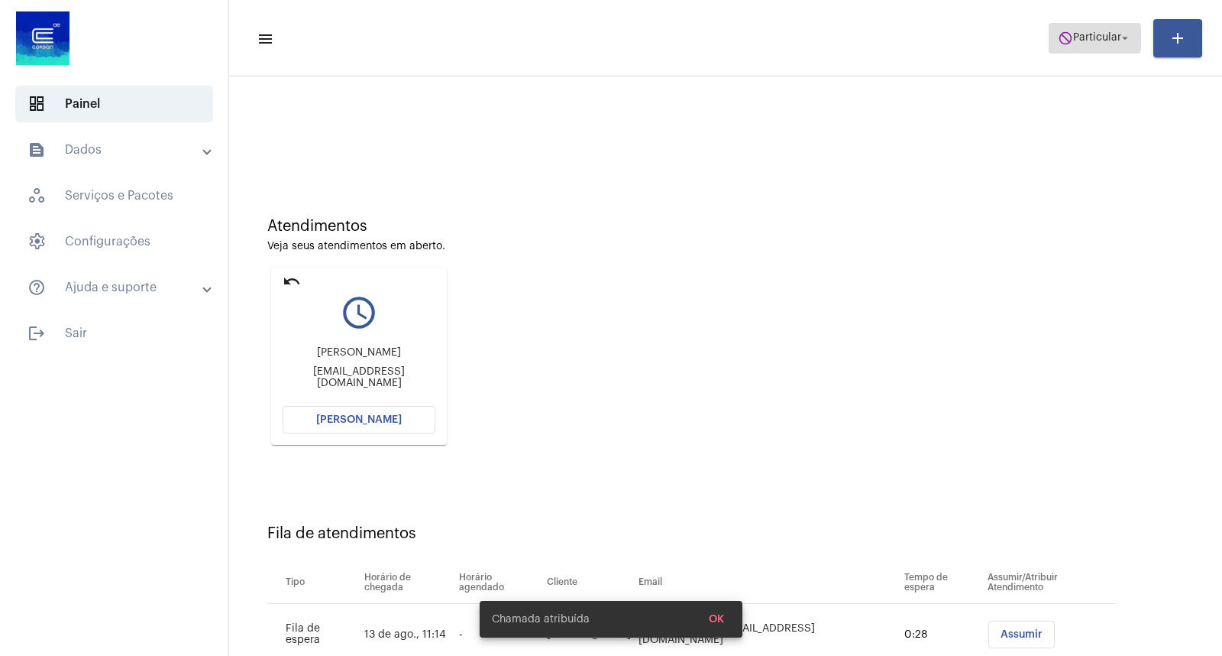
click at [1064, 37] on mat-icon "do_not_disturb" at bounding box center [1065, 38] width 15 height 15
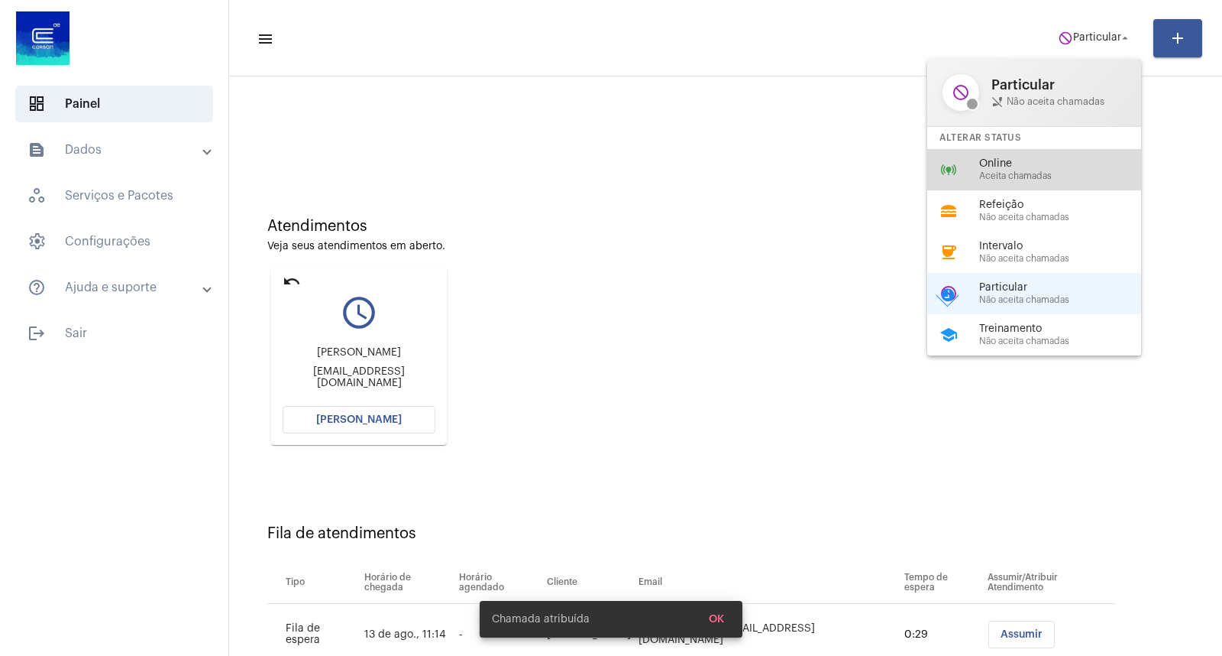
click at [1020, 162] on span "Online" at bounding box center [1067, 163] width 174 height 11
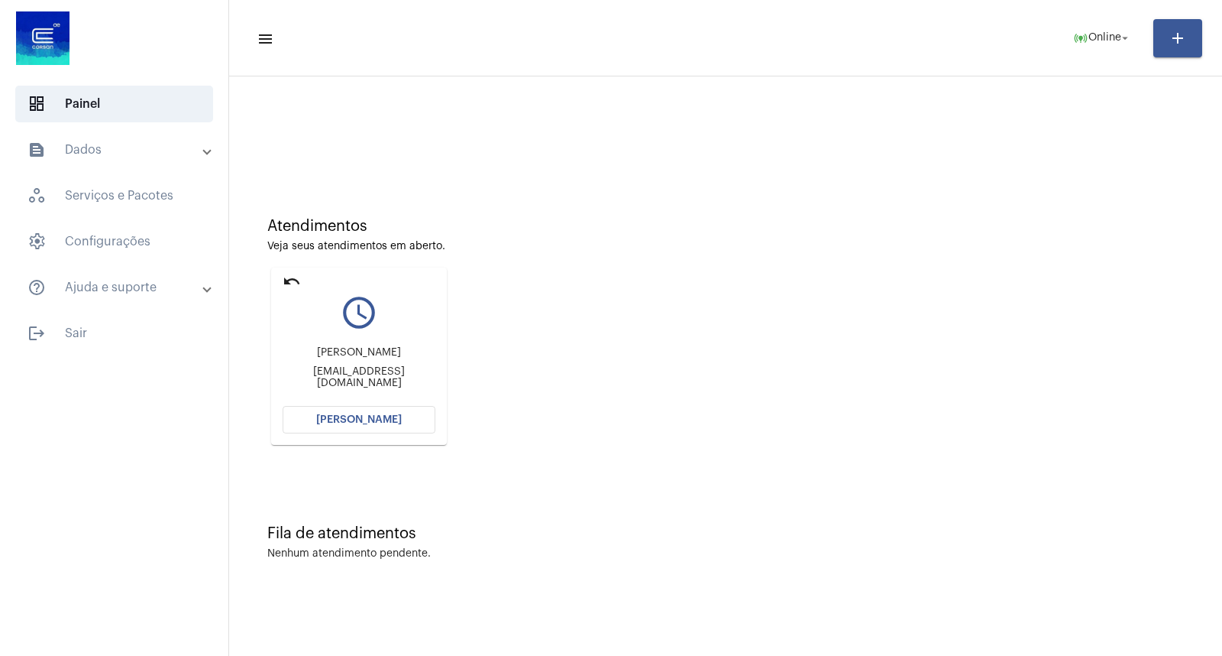
click at [406, 433] on mat-card "undo query_builder [PERSON_NAME] [PERSON_NAME][EMAIL_ADDRESS][DOMAIN_NAME] [PER…" at bounding box center [359, 355] width 176 height 177
click at [406, 426] on button "[PERSON_NAME]" at bounding box center [359, 420] width 153 height 28
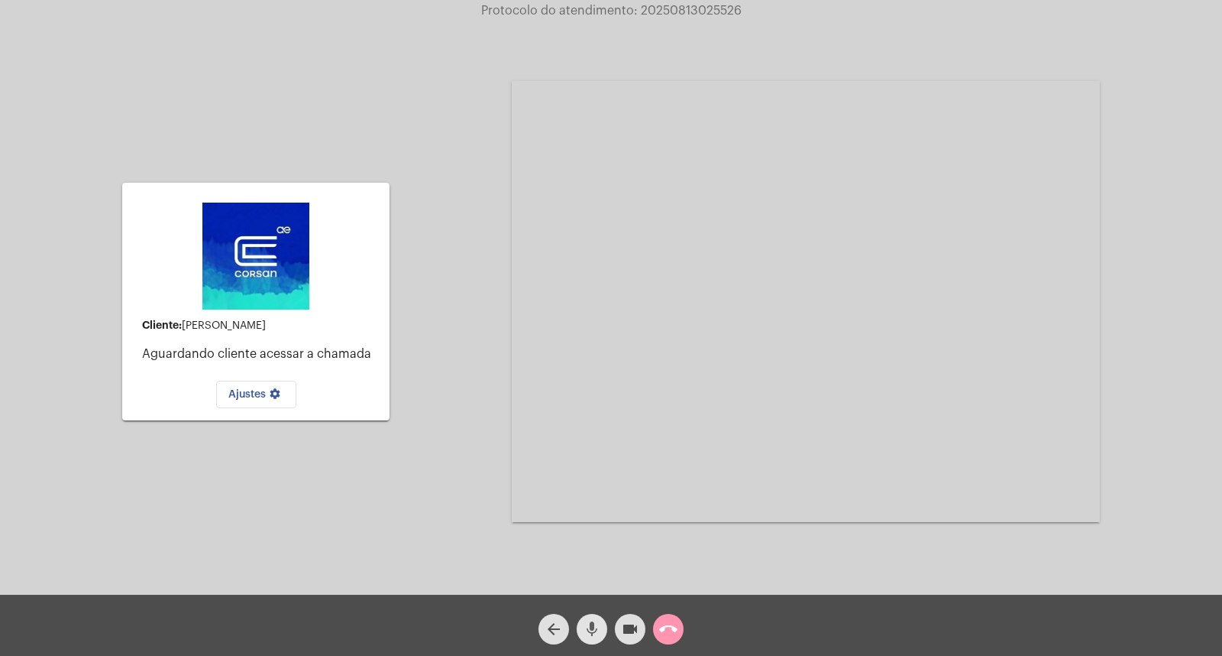
click at [594, 630] on mat-icon "mic" at bounding box center [592, 629] width 18 height 18
drag, startPoint x: 1178, startPoint y: 228, endPoint x: 933, endPoint y: 485, distance: 355.6
click at [1178, 228] on div "Cliente: [PERSON_NAME] cliente acessar a chamada Ajustes settings Acessando Câm…" at bounding box center [611, 299] width 1219 height 594
click at [597, 629] on mat-icon "mic_off" at bounding box center [592, 629] width 18 height 18
drag, startPoint x: 73, startPoint y: 423, endPoint x: 94, endPoint y: 438, distance: 26.3
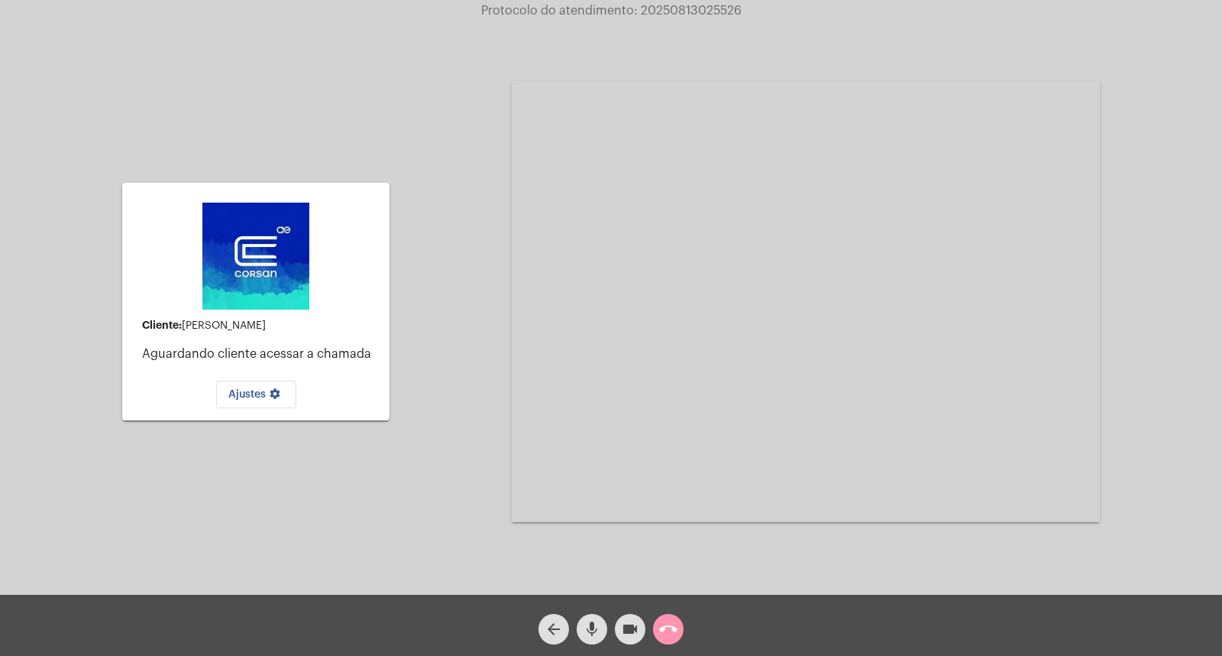
click at [73, 423] on div "Cliente: [PERSON_NAME] cliente acessar a chamada Ajustes settings Acessando Câm…" at bounding box center [611, 299] width 1219 height 594
click at [1200, 376] on div "Cliente: [PERSON_NAME] cliente acessar a chamada Ajustes settings Acessando Câm…" at bounding box center [611, 299] width 1219 height 594
click at [642, 636] on button "videocam" at bounding box center [630, 629] width 31 height 31
click at [640, 627] on button "videocam_off" at bounding box center [630, 629] width 31 height 31
click at [669, 630] on mat-icon "call_end" at bounding box center [668, 629] width 18 height 18
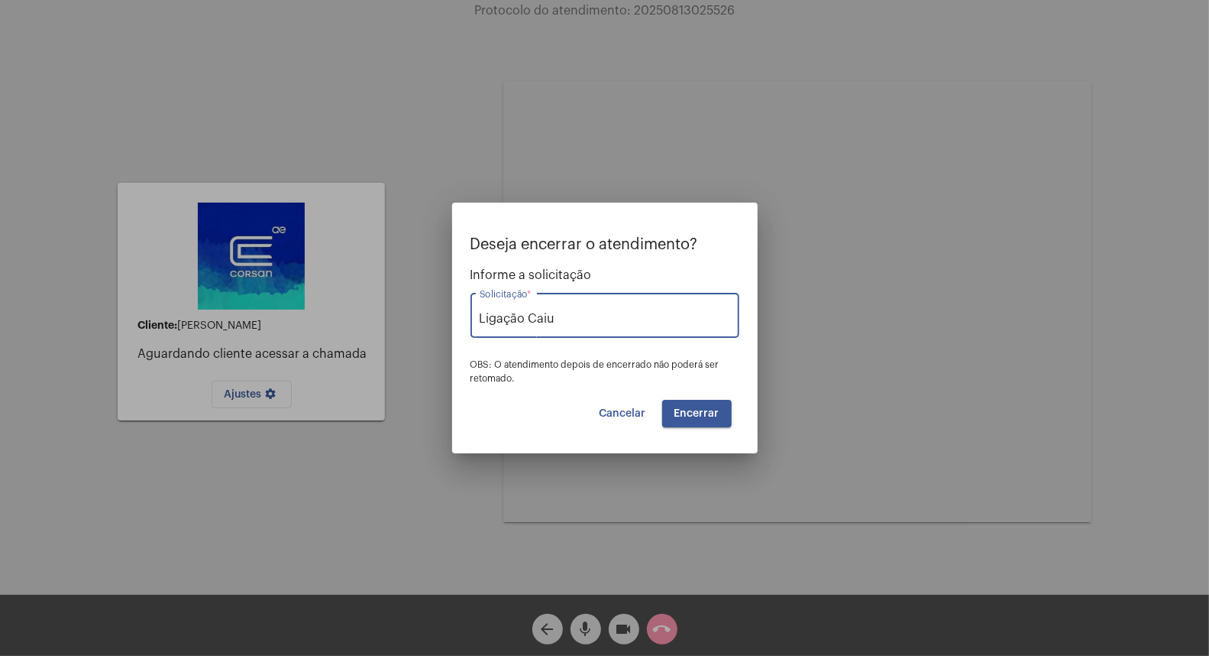
type input "Ligação Caiu"
drag, startPoint x: 708, startPoint y: 390, endPoint x: 709, endPoint y: 406, distance: 16.1
click at [709, 399] on div "Deseja encerrar o atendimento? Informe a solicitação Ligação Caiu Solicitação *…" at bounding box center [605, 332] width 269 height 192
click at [709, 406] on button "Encerrar" at bounding box center [697, 414] width 70 height 28
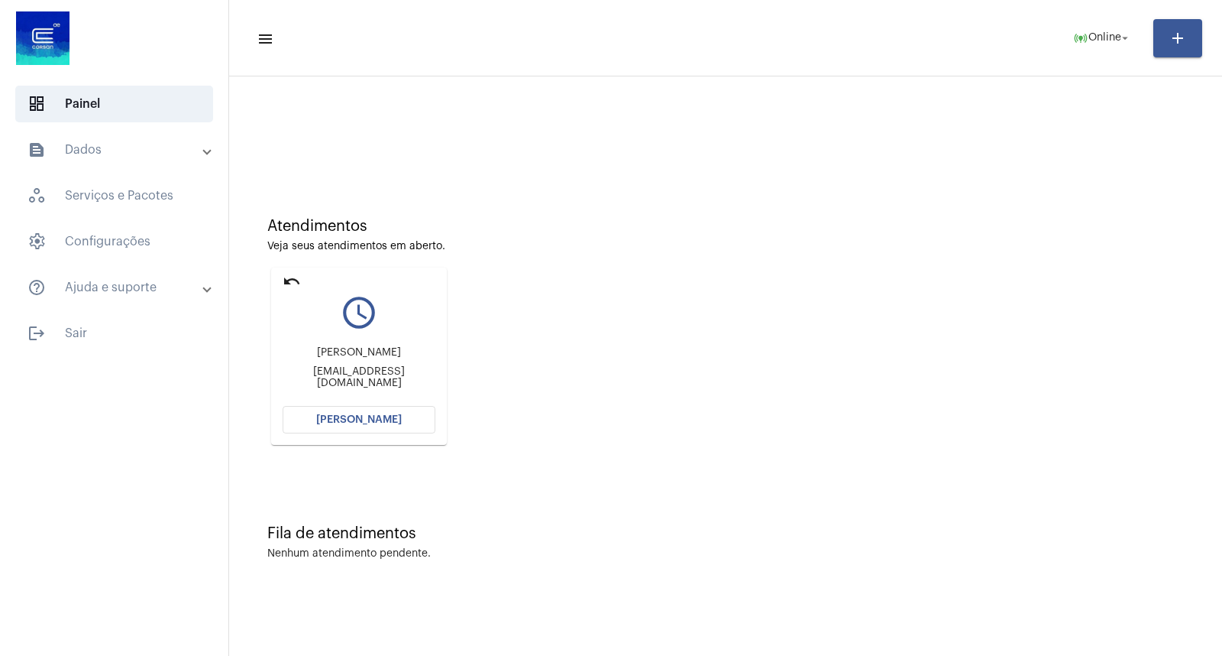
click at [369, 421] on span "[PERSON_NAME]" at bounding box center [359, 419] width 86 height 11
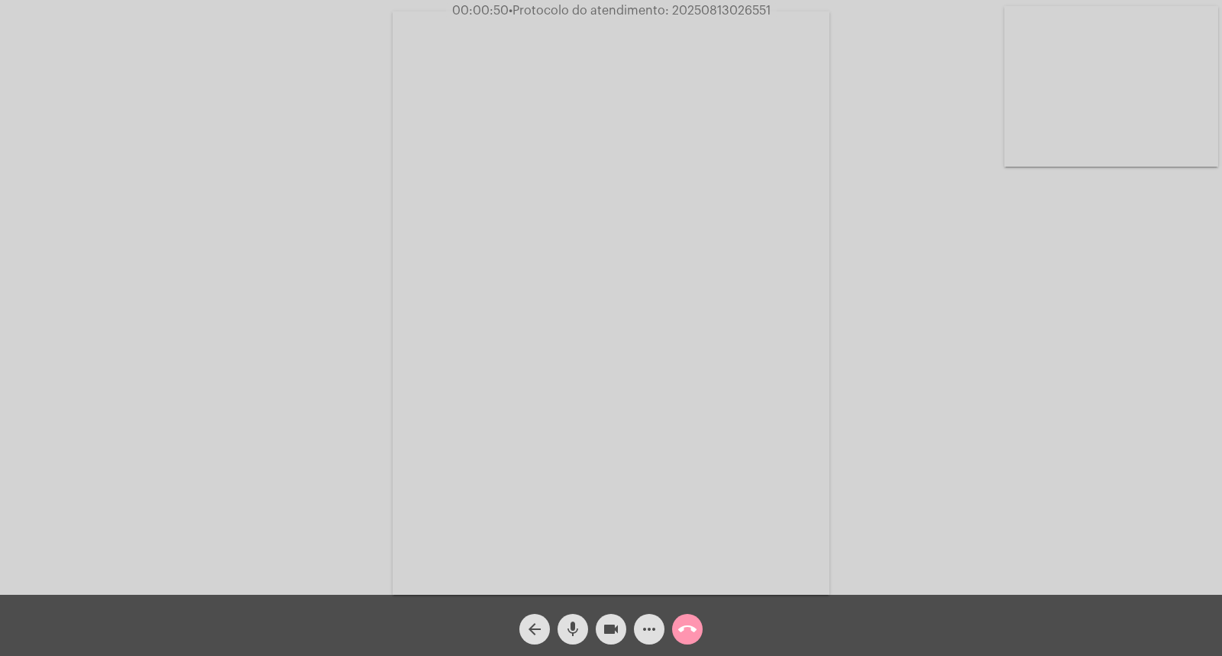
click at [698, 15] on span "• Protocolo do atendimento: 20250813026551" at bounding box center [640, 11] width 262 height 12
click at [696, 15] on span "• Protocolo do atendimento: 20250813026551" at bounding box center [640, 11] width 262 height 12
click at [693, 15] on span "• Protocolo do atendimento: 20250813026551" at bounding box center [640, 11] width 262 height 12
click at [689, 15] on span "• Protocolo do atendimento: 20250813026551" at bounding box center [638, 11] width 262 height 12
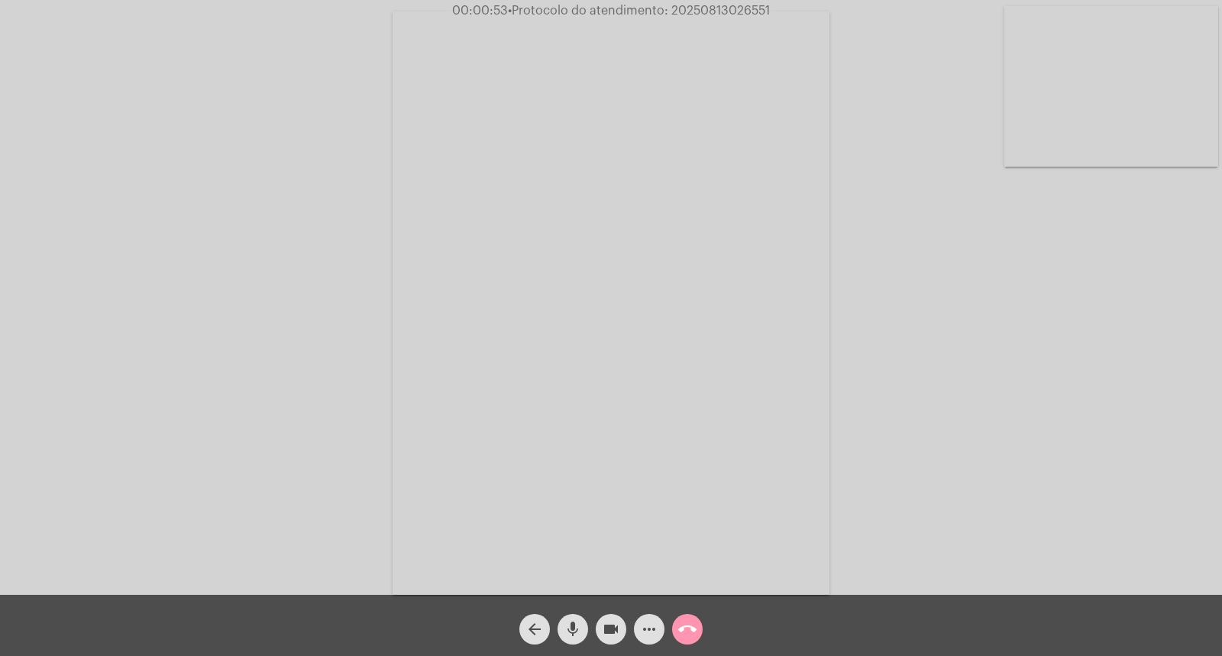
click at [721, 5] on span "• Protocolo do atendimento: 20250813026551" at bounding box center [639, 11] width 262 height 12
click at [697, 616] on div "call_end" at bounding box center [688, 625] width 38 height 38
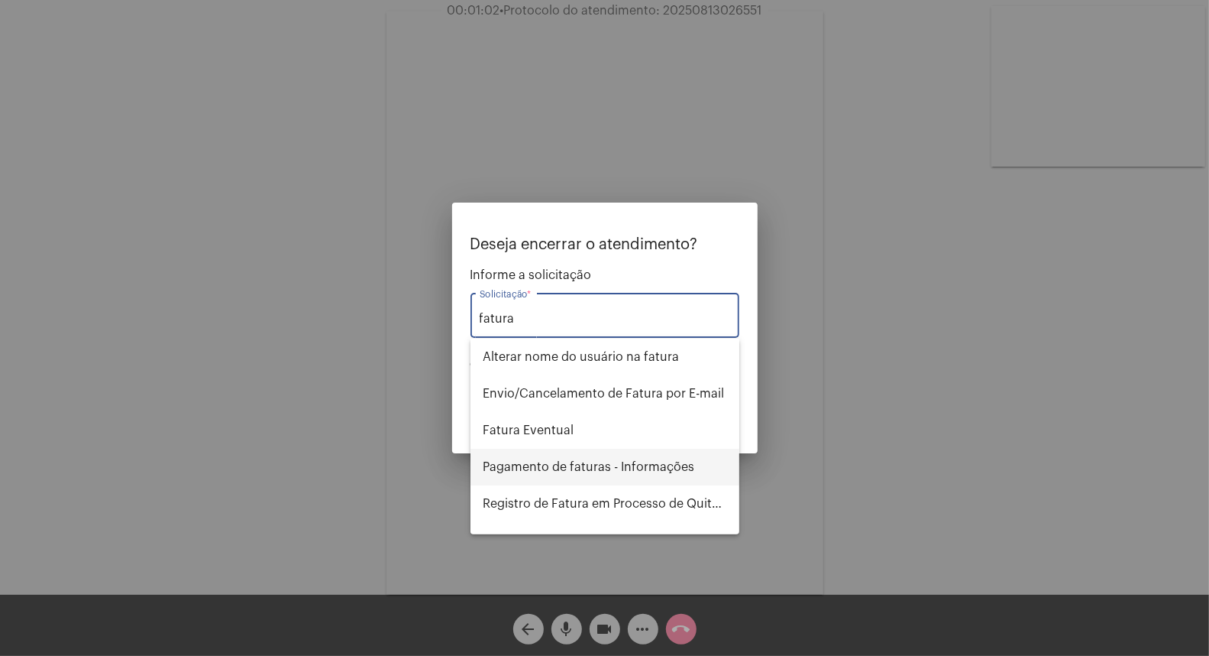
click at [627, 475] on span "Pagamento de faturas - Informações" at bounding box center [605, 466] width 244 height 37
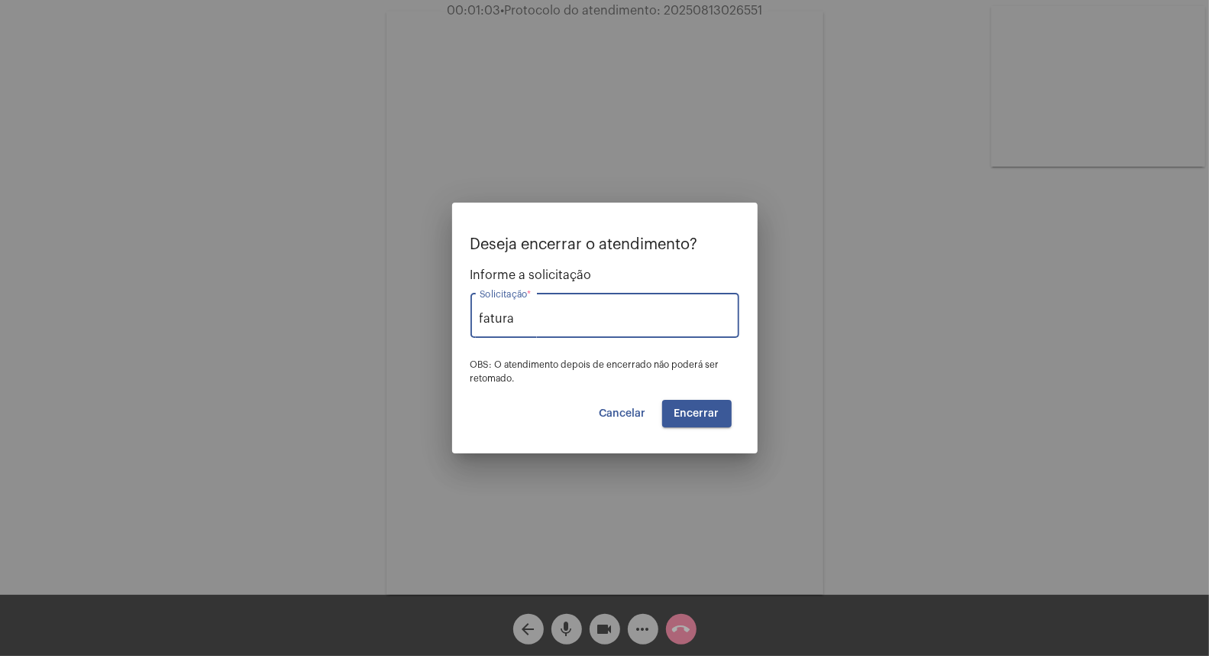
type input "Pagamento de faturas - Informações"
click at [701, 416] on span "Encerrar" at bounding box center [697, 413] width 45 height 11
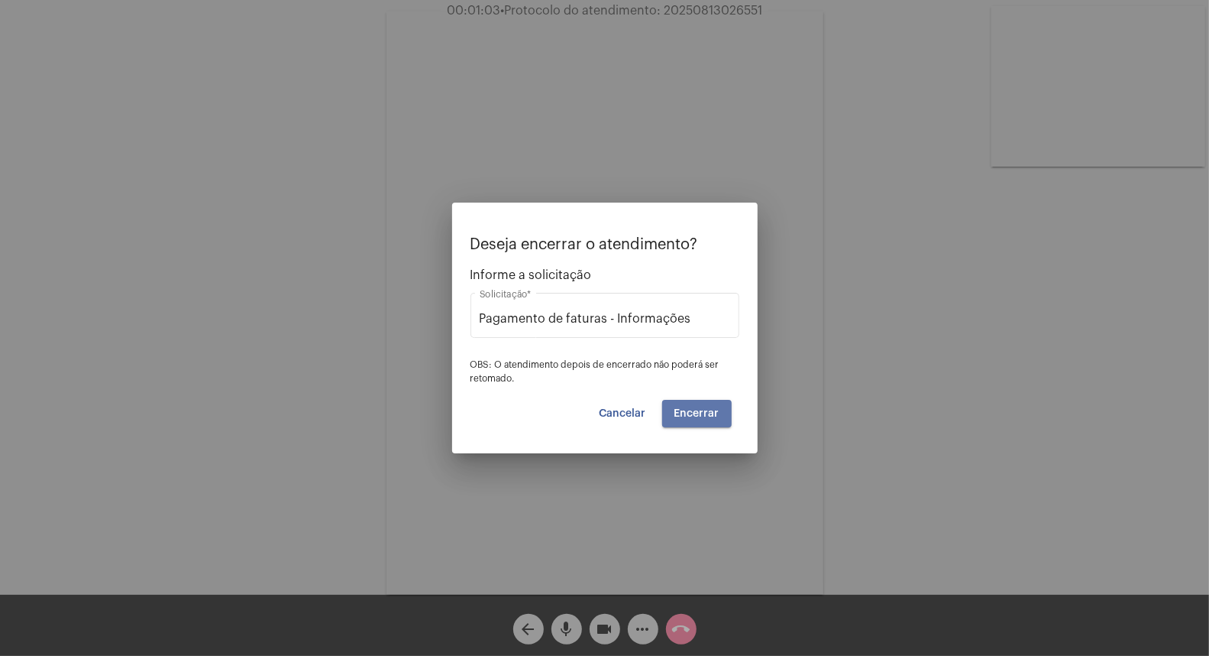
click at [701, 416] on span "Encerrar" at bounding box center [697, 413] width 45 height 11
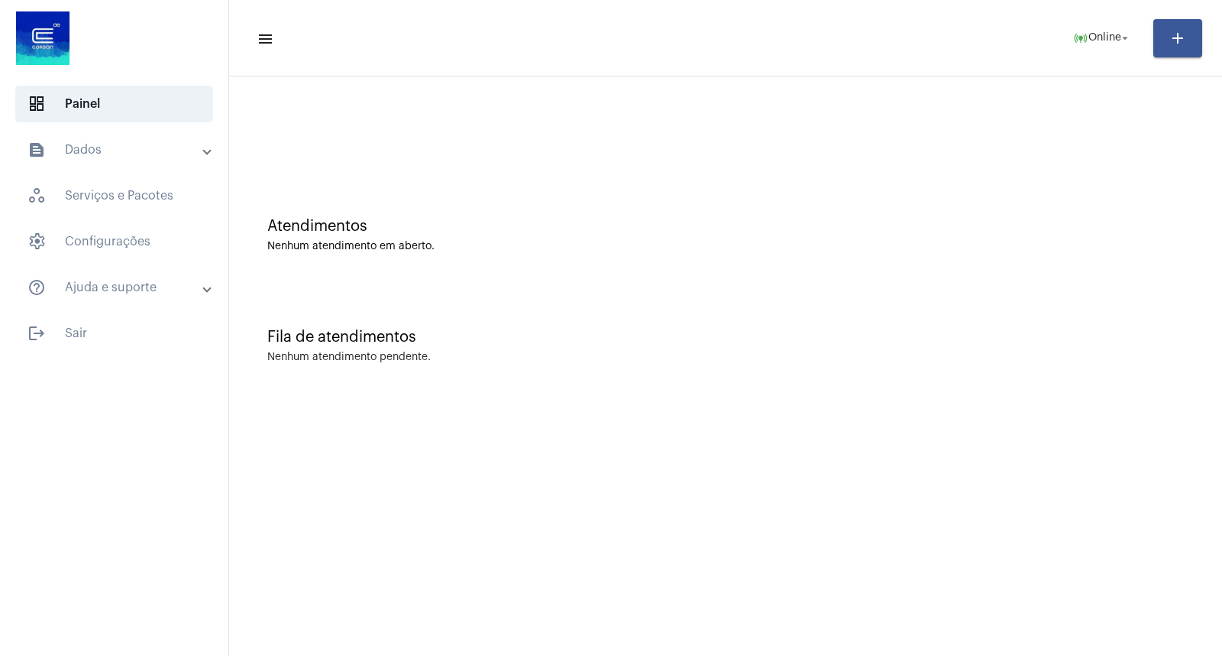
click at [1193, 220] on div "Atendimentos Nenhum atendimento em aberto." at bounding box center [726, 227] width 978 height 111
click at [921, 283] on div "Fila de atendimentos Nenhum atendimento pendente." at bounding box center [726, 338] width 978 height 111
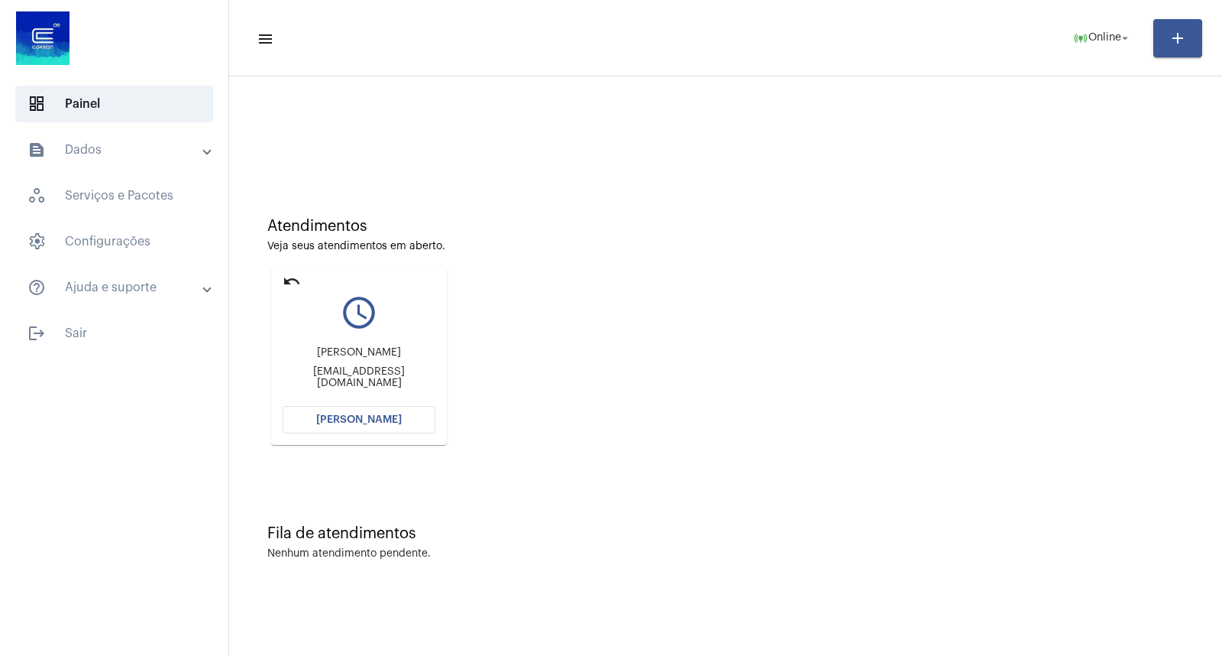
click at [997, 340] on div "Atendimentos Veja seus atendimentos em aberto. undo query_builder [PERSON_NAME]…" at bounding box center [726, 325] width 978 height 307
click at [1116, 368] on div "Atendimentos Veja seus atendimentos em aberto. undo query_builder [PERSON_NAME]…" at bounding box center [726, 325] width 978 height 307
click at [398, 416] on button "[PERSON_NAME]" at bounding box center [359, 420] width 153 height 28
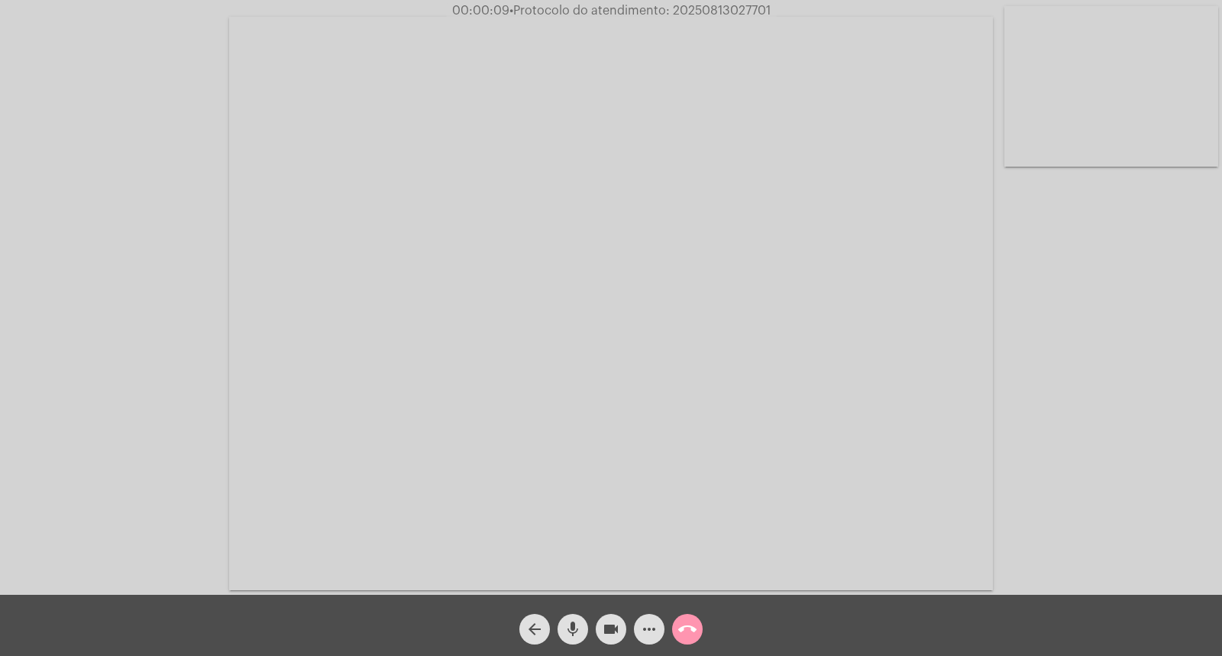
click at [588, 621] on div "mic" at bounding box center [573, 625] width 38 height 38
click at [1142, 418] on div "Acessando Câmera e Microfone..." at bounding box center [611, 301] width 1219 height 594
click at [570, 623] on mat-icon "mic_off" at bounding box center [573, 629] width 18 height 18
click at [573, 621] on mat-icon "mic" at bounding box center [573, 629] width 18 height 18
click at [568, 621] on mat-icon "mic_off" at bounding box center [573, 629] width 18 height 18
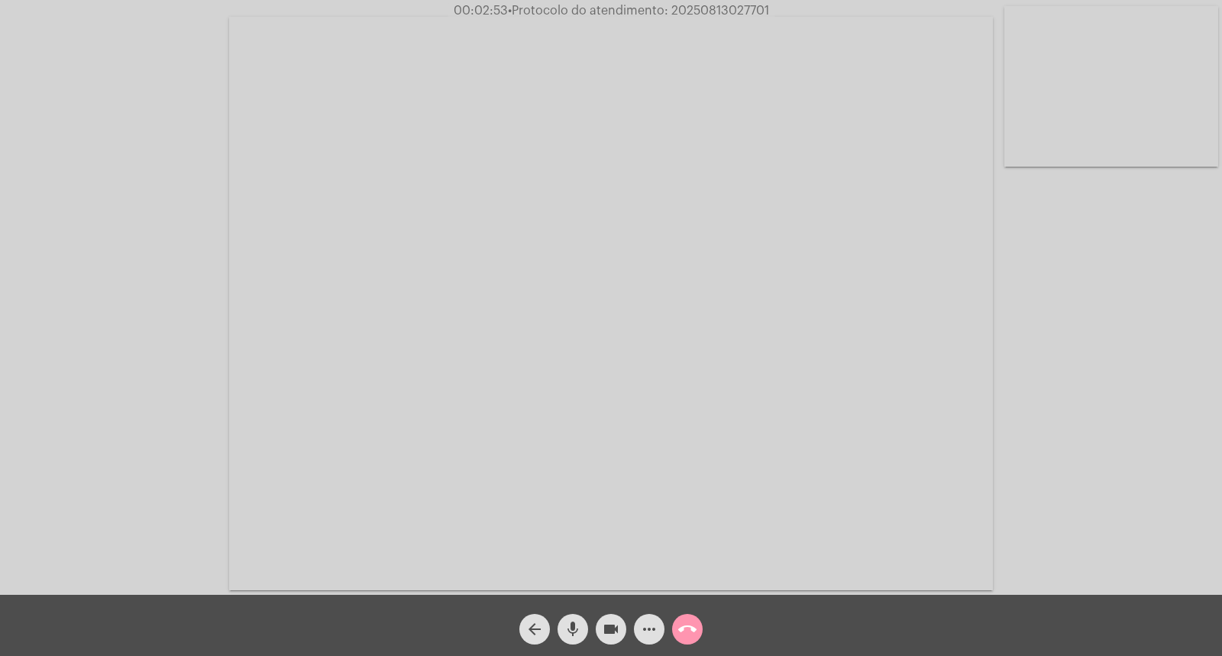
click at [578, 627] on mat-icon "mic" at bounding box center [573, 629] width 18 height 18
click at [597, 627] on button "videocam" at bounding box center [611, 629] width 31 height 31
click at [584, 625] on button "mic_off" at bounding box center [573, 629] width 31 height 31
click at [575, 621] on mat-icon "mic" at bounding box center [573, 629] width 18 height 18
click at [571, 629] on mat-icon "mic_off" at bounding box center [573, 629] width 18 height 18
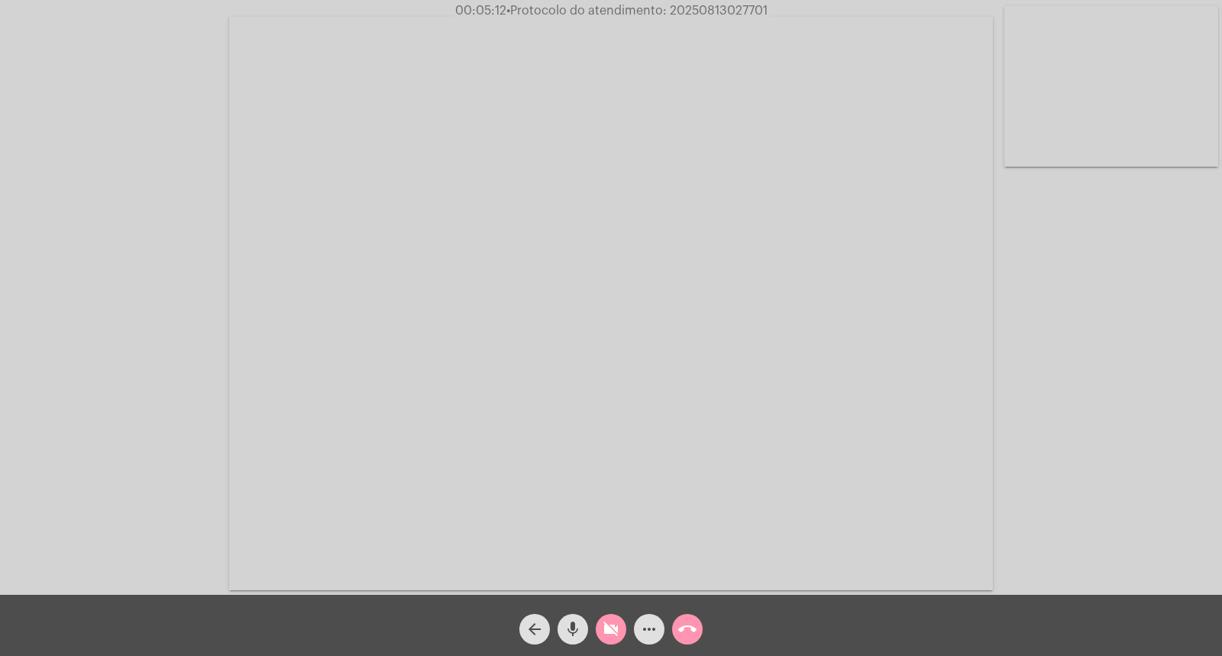
click at [611, 617] on span "videocam_off" at bounding box center [611, 629] width 18 height 31
click at [574, 631] on mat-icon "mic" at bounding box center [573, 629] width 18 height 18
click at [992, 406] on video at bounding box center [611, 303] width 764 height 573
click at [423, 380] on video at bounding box center [309, 301] width 588 height 441
click at [579, 627] on mat-icon "mic_off" at bounding box center [573, 629] width 18 height 18
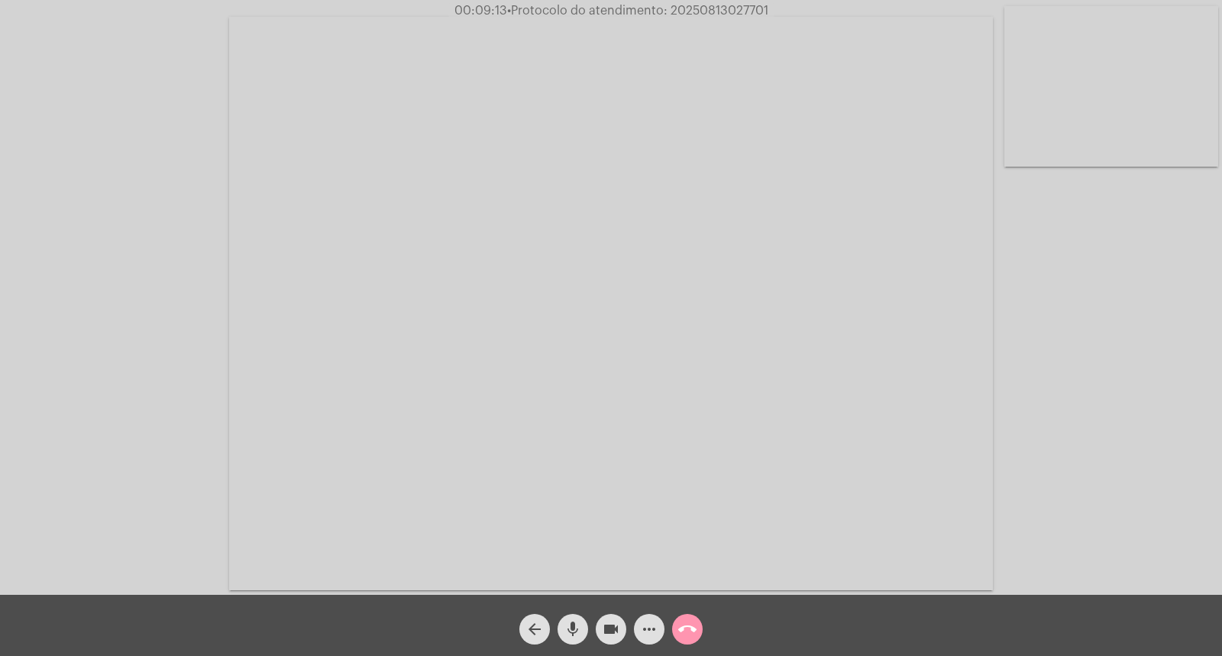
click at [570, 630] on mat-icon "mic" at bounding box center [573, 629] width 18 height 18
click at [1079, 384] on div "Acessando Câmera e Microfone..." at bounding box center [611, 301] width 1219 height 594
click at [573, 636] on mat-icon "mic_off" at bounding box center [573, 629] width 18 height 18
click at [559, 623] on button "mic" at bounding box center [573, 629] width 31 height 31
click at [570, 625] on mat-icon "mic_off" at bounding box center [573, 629] width 18 height 18
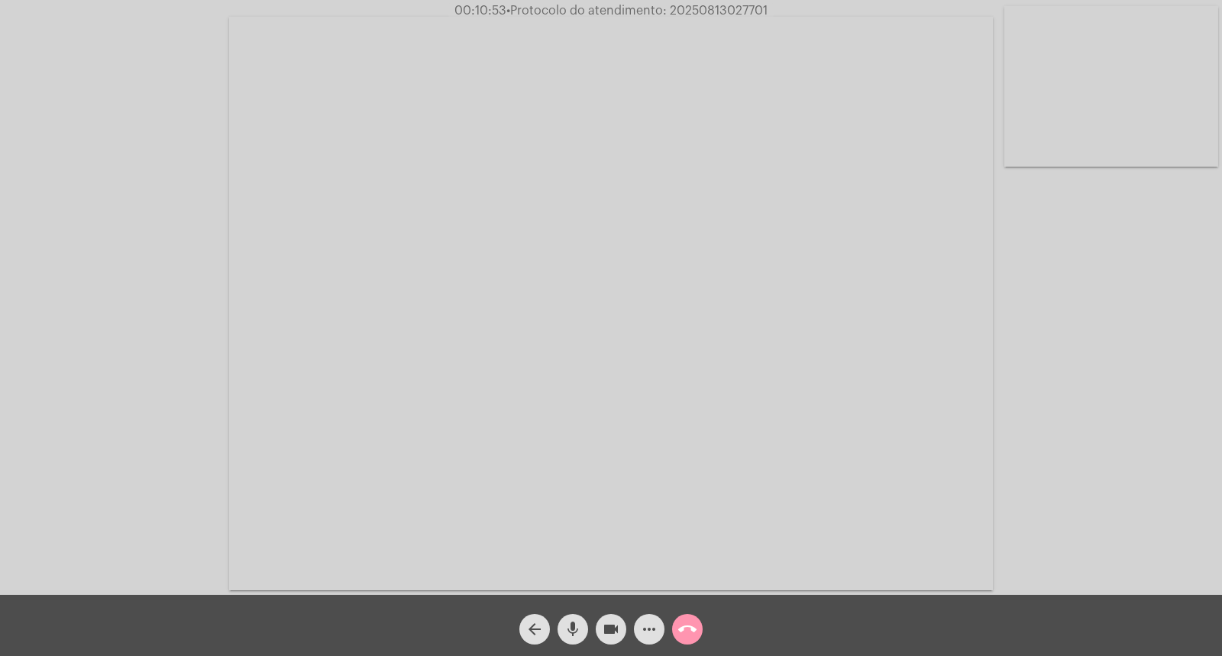
click at [570, 625] on mat-icon "mic" at bounding box center [573, 629] width 18 height 18
click at [572, 629] on mat-icon "mic_off" at bounding box center [573, 629] width 18 height 18
drag, startPoint x: 585, startPoint y: 622, endPoint x: 576, endPoint y: 637, distance: 17.8
click at [581, 621] on button "mic" at bounding box center [573, 629] width 31 height 31
click at [578, 623] on mat-icon "mic_off" at bounding box center [573, 629] width 18 height 18
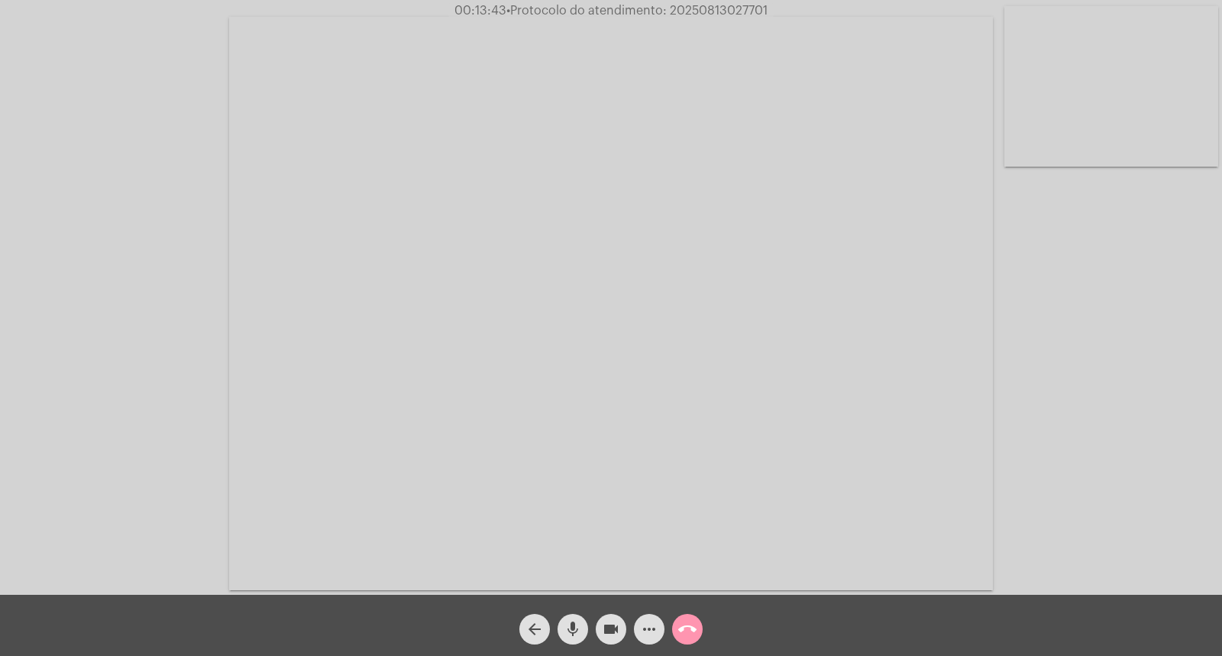
click at [569, 646] on div "arrow_back mic videocam more_horiz call_end" at bounding box center [611, 624] width 1222 height 61
click at [565, 642] on span "mic" at bounding box center [573, 629] width 18 height 31
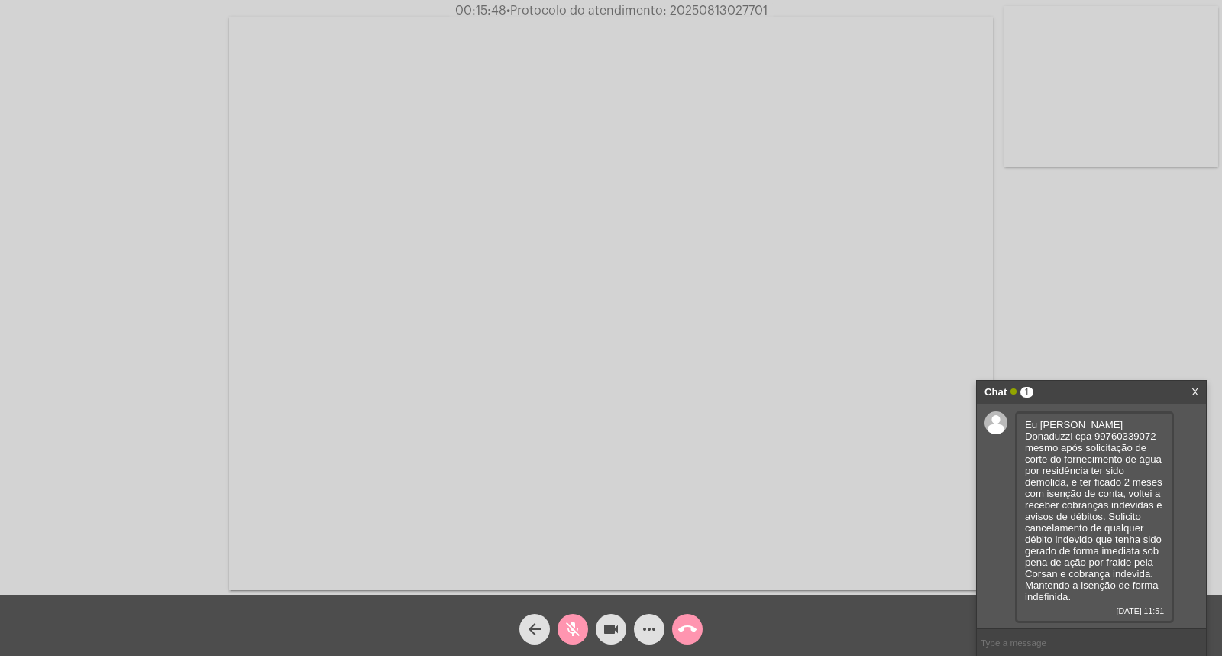
click at [1110, 360] on div "Acessando Câmera e Microfone..." at bounding box center [611, 301] width 1219 height 594
click at [562, 623] on button "mic_off" at bounding box center [573, 629] width 31 height 31
click at [578, 632] on mat-icon "mic" at bounding box center [573, 629] width 18 height 18
click at [581, 624] on mat-icon "mic_off" at bounding box center [573, 629] width 18 height 18
click at [581, 624] on mat-icon "mic" at bounding box center [573, 629] width 18 height 18
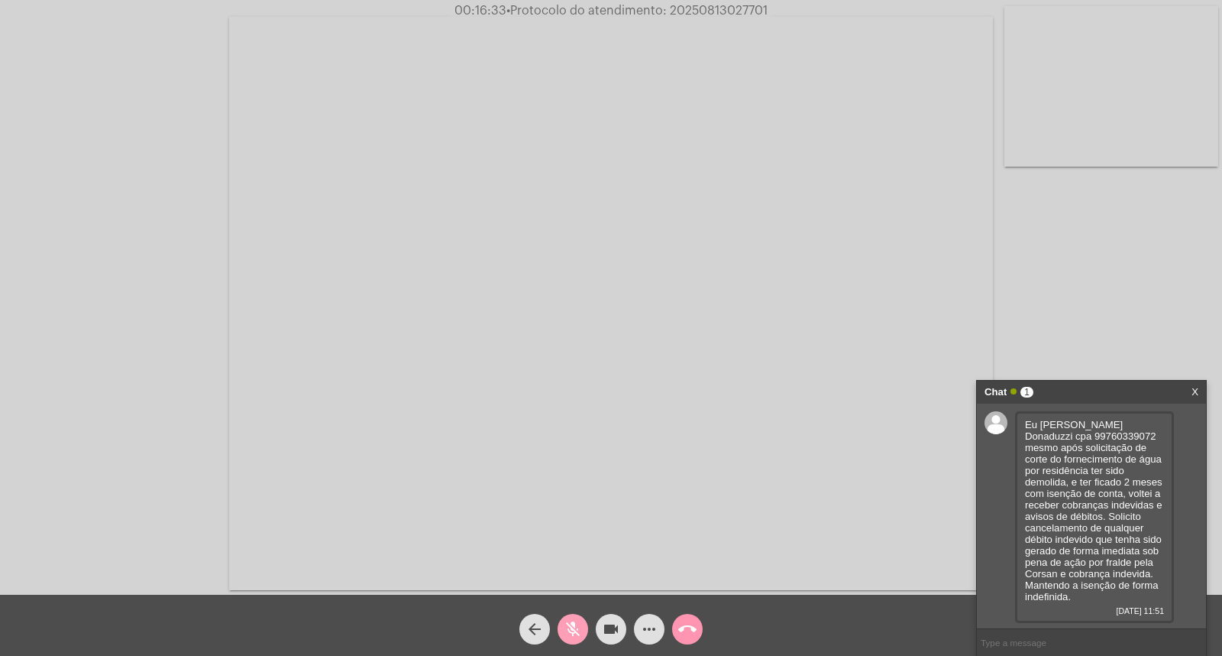
click at [572, 627] on mat-icon "mic_off" at bounding box center [573, 629] width 18 height 18
click at [572, 627] on mat-icon "mic" at bounding box center [573, 629] width 18 height 18
click at [572, 627] on mat-icon "mic_off" at bounding box center [573, 629] width 18 height 18
click at [578, 625] on mat-icon "mic" at bounding box center [573, 629] width 18 height 18
click at [571, 635] on mat-icon "mic_off" at bounding box center [573, 629] width 18 height 18
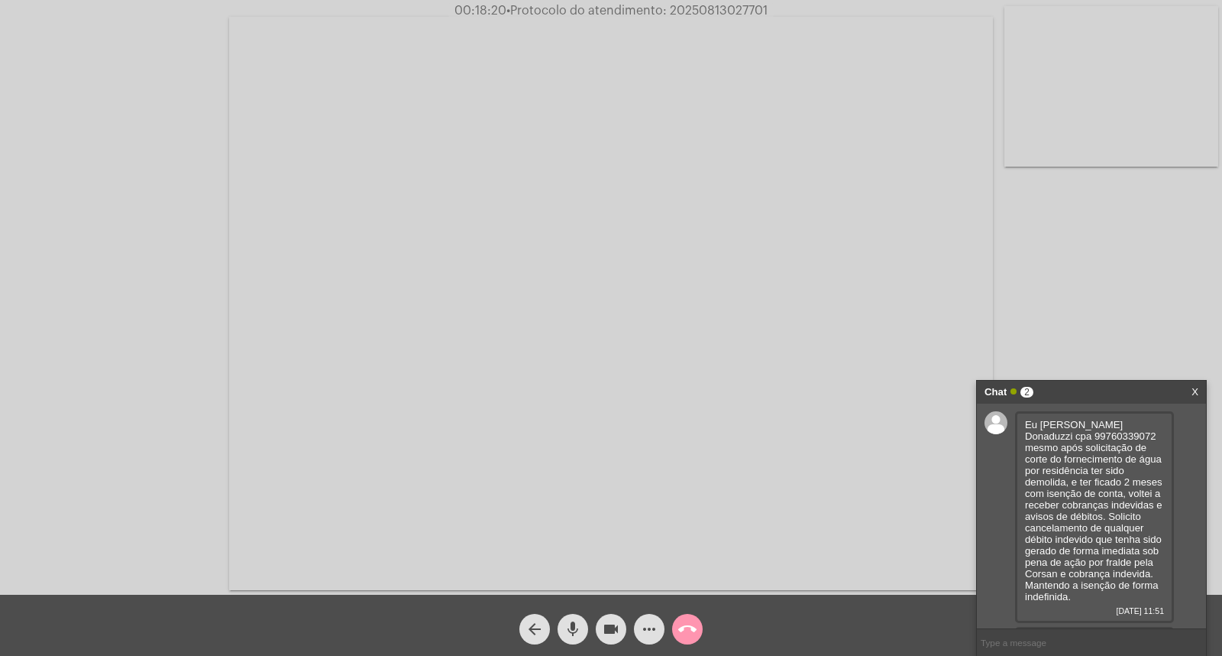
scroll to position [79, 0]
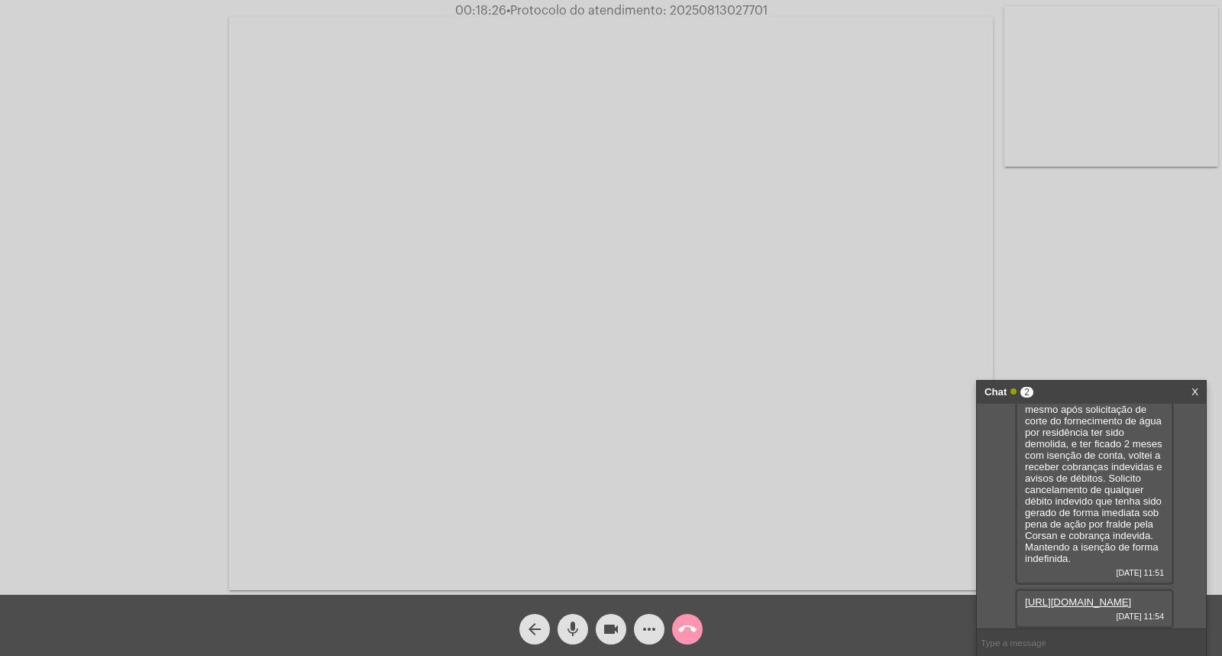
click at [1102, 596] on link "[URL][DOMAIN_NAME]" at bounding box center [1078, 601] width 106 height 11
click at [1076, 596] on link "[URL][DOMAIN_NAME]" at bounding box center [1078, 601] width 106 height 11
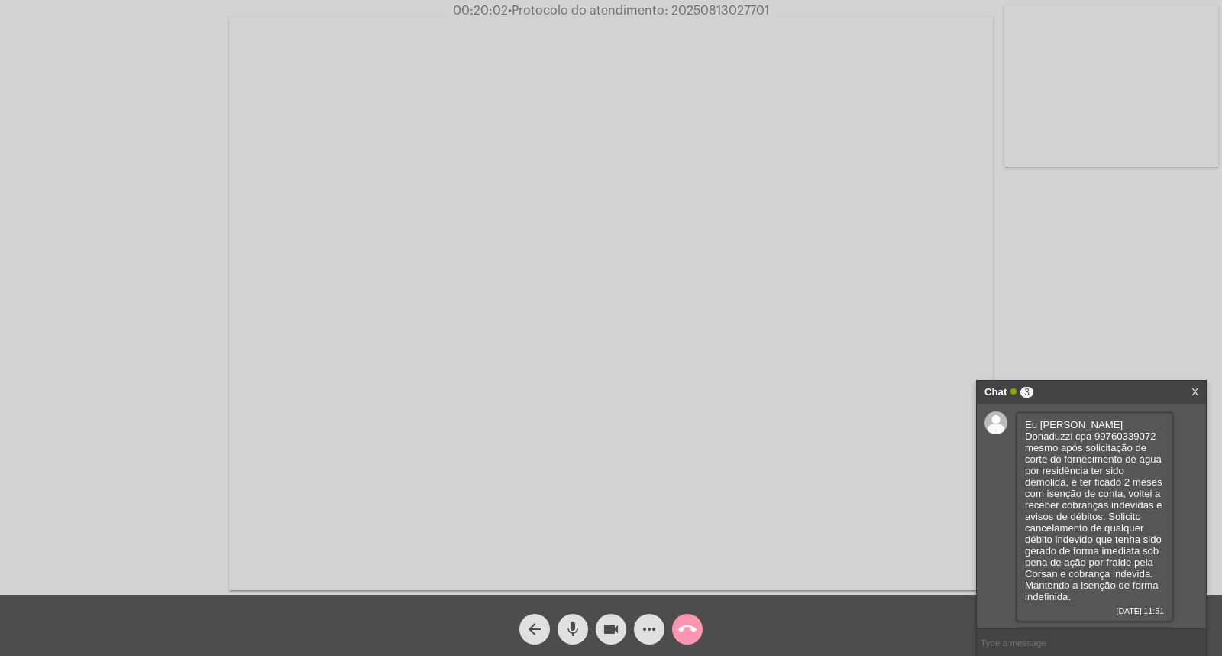
click at [685, 630] on mat-icon "call_end" at bounding box center [687, 629] width 18 height 18
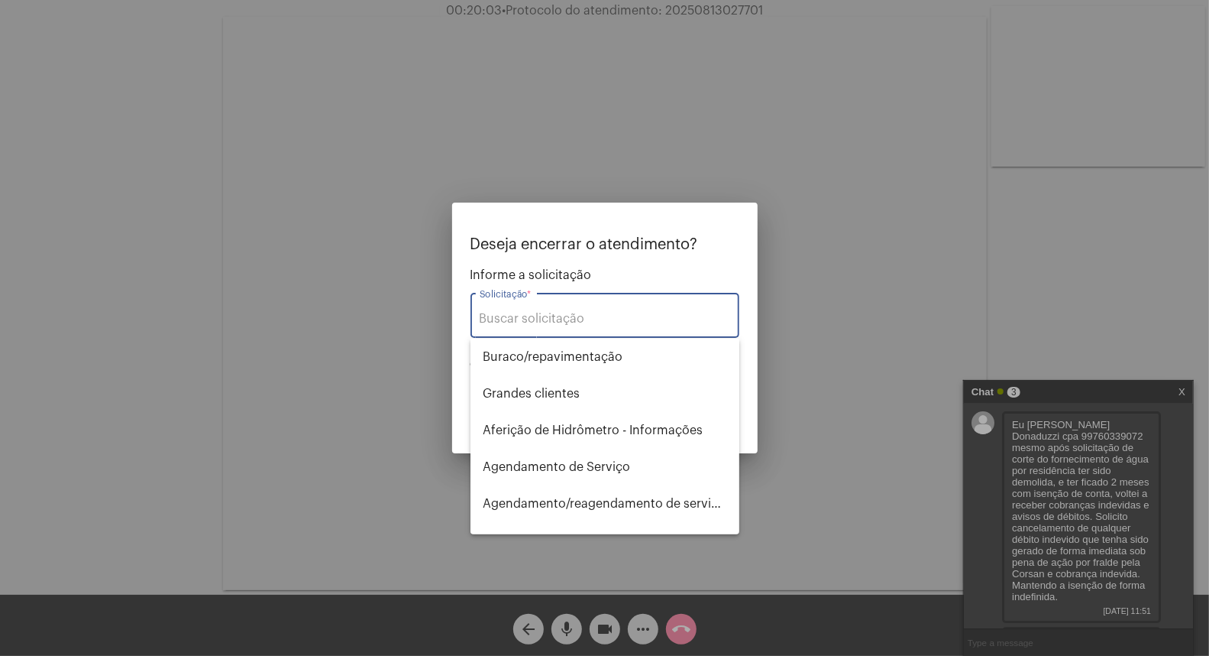
click at [645, 318] on input "Solicitação *" at bounding box center [605, 319] width 251 height 14
type input "c"
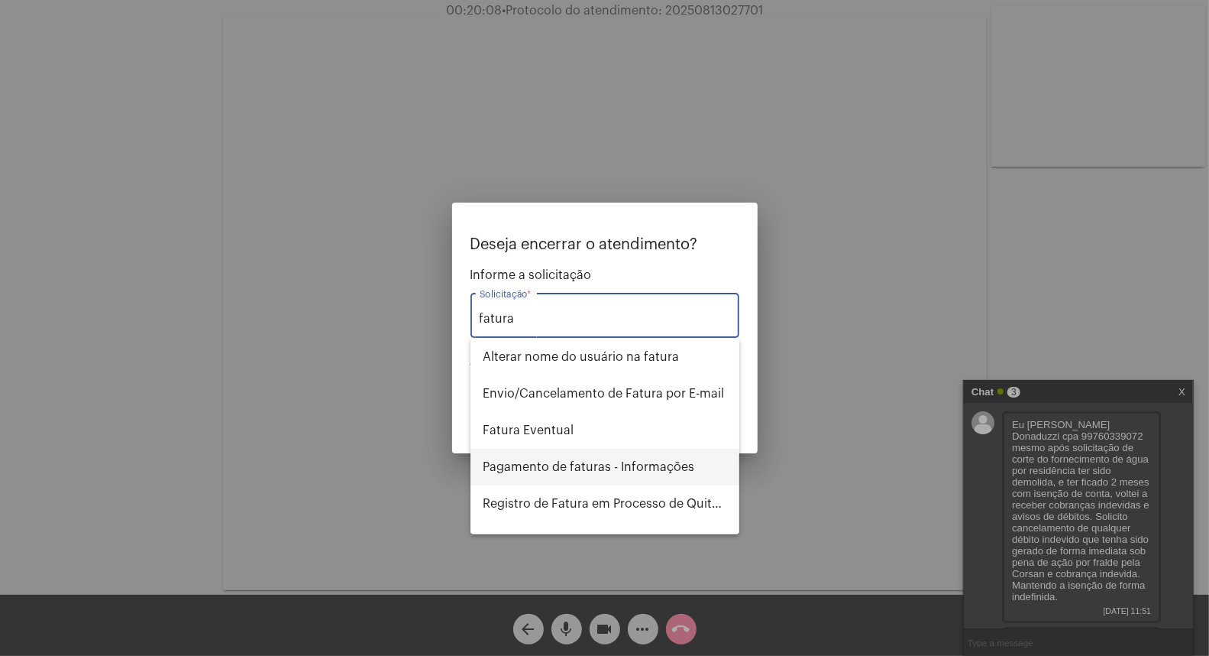
click at [599, 462] on span "Pagamento de faturas - Informações" at bounding box center [605, 466] width 244 height 37
type input "Pagamento de faturas - Informações"
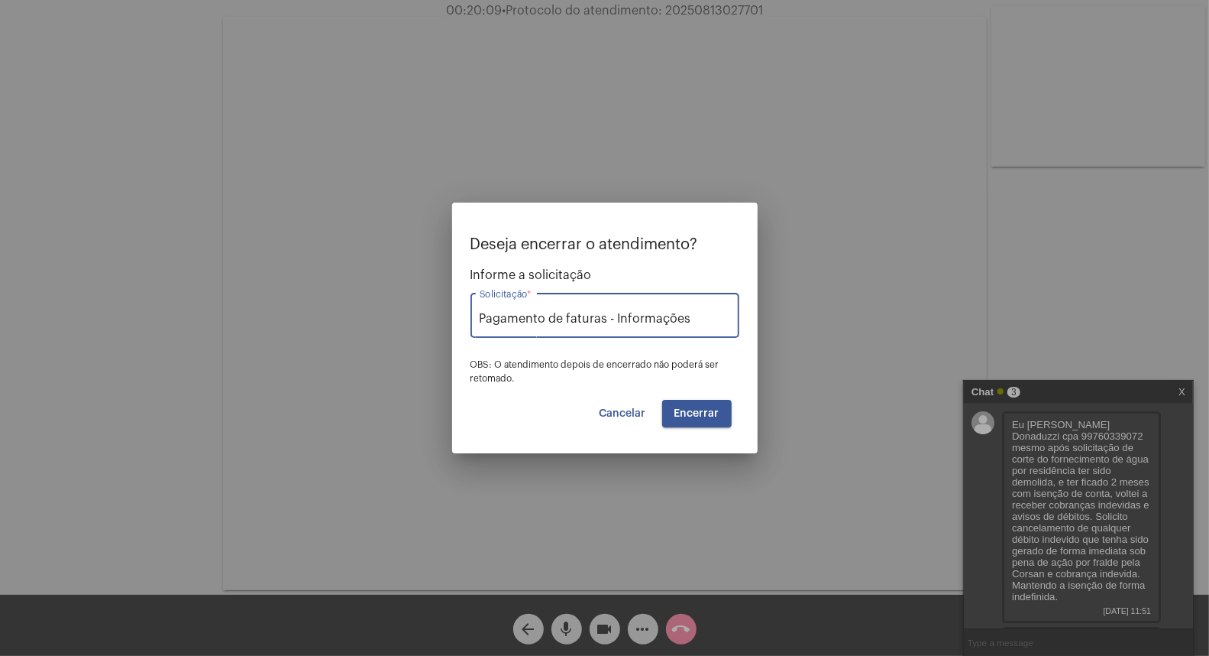
click at [698, 415] on span "Encerrar" at bounding box center [697, 413] width 45 height 11
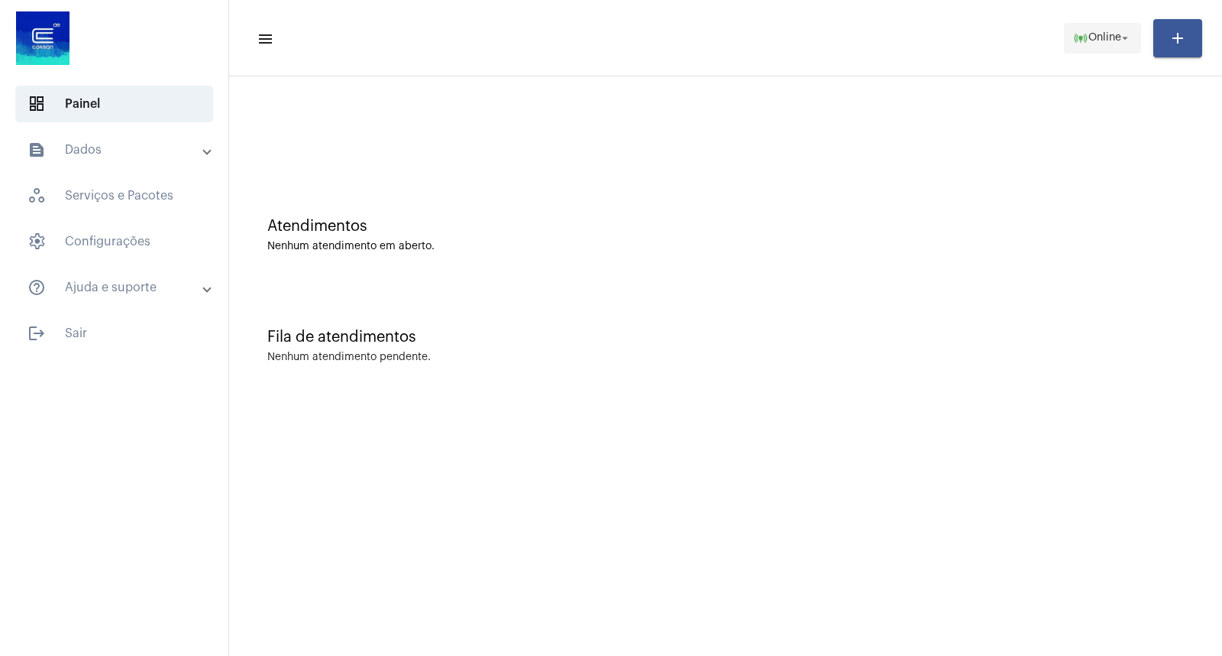
click at [1132, 29] on button "online_prediction Online arrow_drop_down" at bounding box center [1102, 38] width 77 height 31
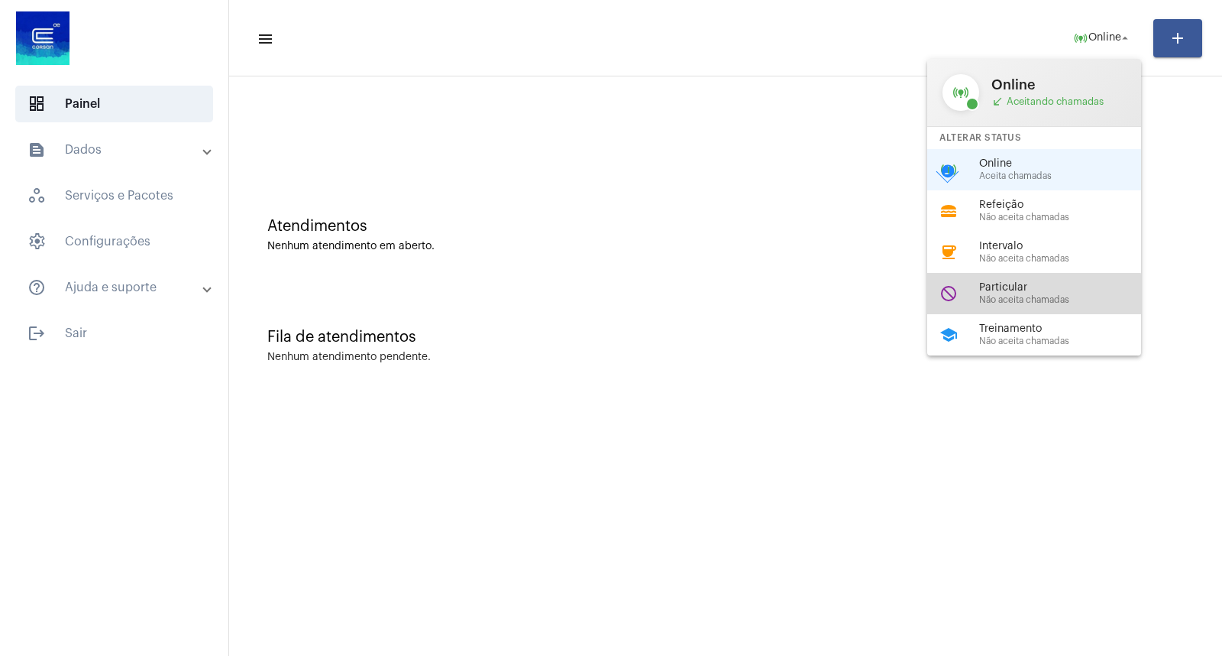
click at [1019, 301] on span "Não aceita chamadas" at bounding box center [1067, 300] width 174 height 10
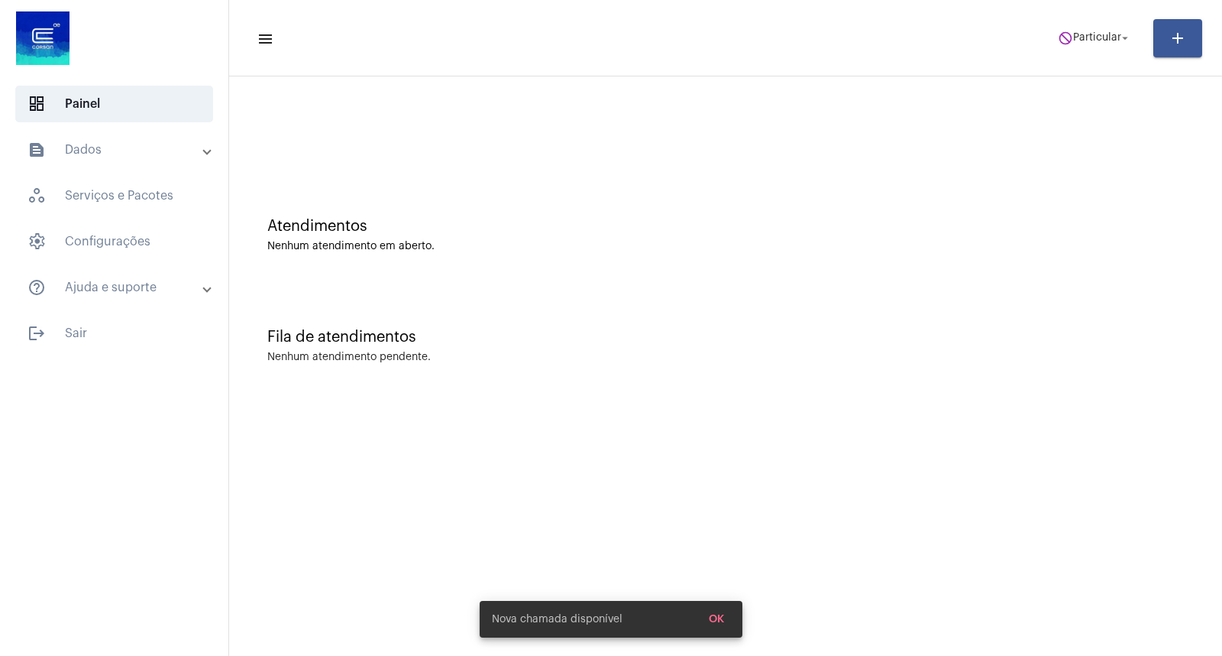
click at [1093, 57] on mat-toolbar-row "menu do_not_disturb Particular arrow_drop_down add" at bounding box center [725, 38] width 993 height 49
click at [1089, 54] on mat-toolbar-row "menu do_not_disturb Particular arrow_drop_down add" at bounding box center [725, 38] width 993 height 49
click at [1088, 44] on span "do_not_disturb Particular arrow_drop_down" at bounding box center [1095, 38] width 74 height 28
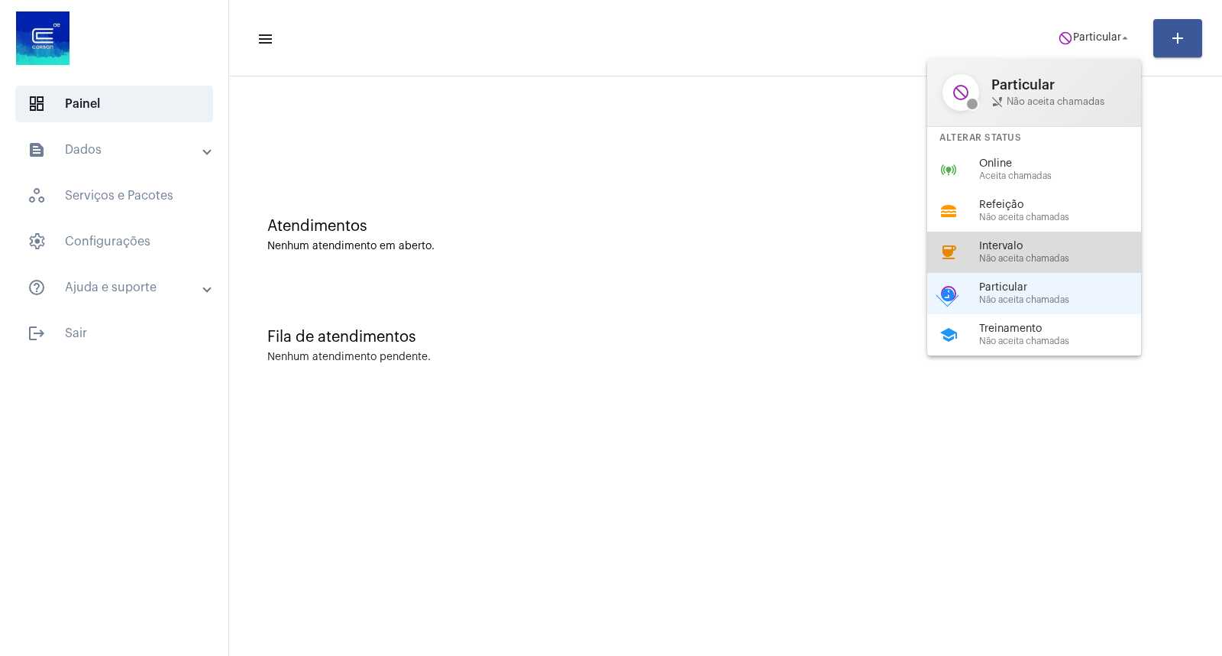
click at [1031, 243] on span "Intervalo" at bounding box center [1067, 246] width 174 height 11
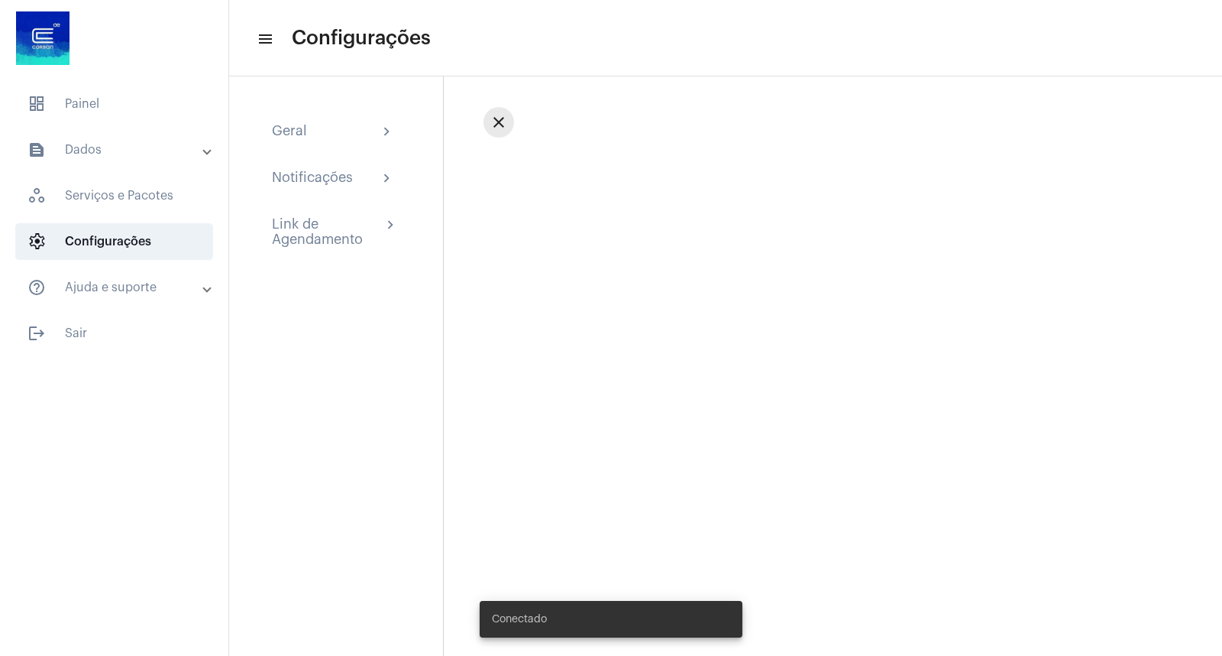
click at [502, 120] on mat-icon "close" at bounding box center [499, 122] width 18 height 18
click at [128, 102] on span "dashboard Painel" at bounding box center [114, 104] width 198 height 37
